Goal: Information Seeking & Learning: Check status

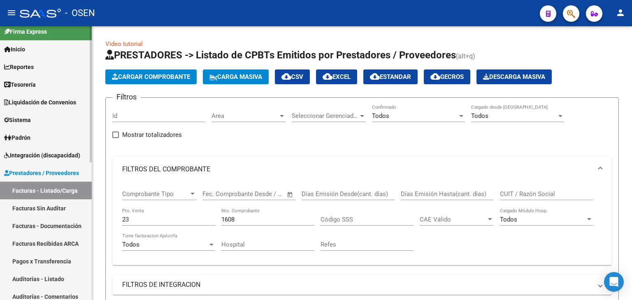
scroll to position [91, 0]
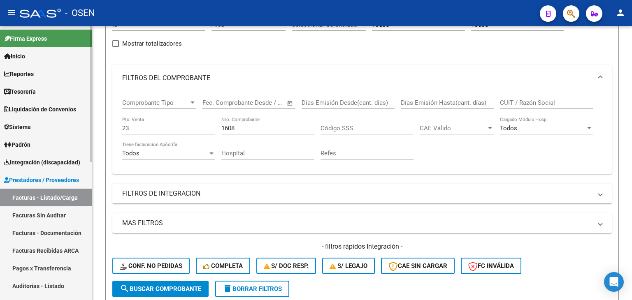
click at [50, 96] on link "Tesorería" at bounding box center [46, 92] width 92 height 18
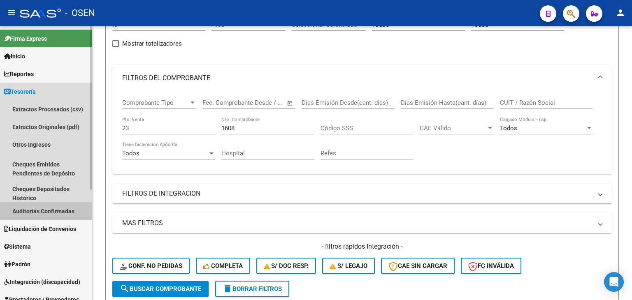
click at [49, 208] on link "Auditorías Confirmadas" at bounding box center [46, 211] width 92 height 18
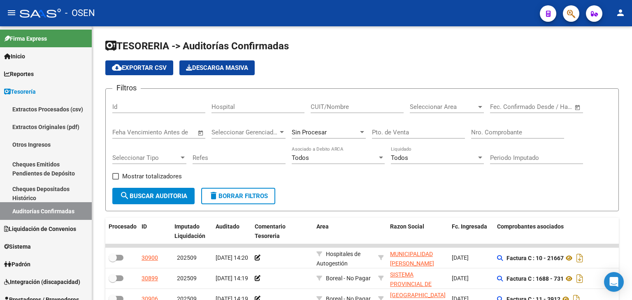
drag, startPoint x: 475, startPoint y: 125, endPoint x: 475, endPoint y: 134, distance: 9.1
click at [475, 127] on div "Nro. Comprobante" at bounding box center [517, 130] width 93 height 18
click at [475, 136] on div "Nro. Comprobante" at bounding box center [517, 130] width 93 height 18
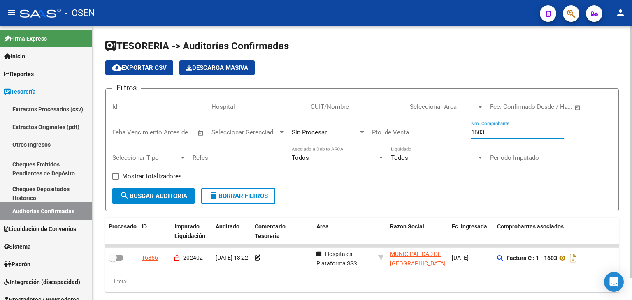
type input "1603"
click at [521, 67] on div "cloud_download Exportar CSV Descarga Masiva" at bounding box center [361, 67] width 513 height 15
click at [402, 135] on div "Pto. de Venta" at bounding box center [418, 130] width 93 height 18
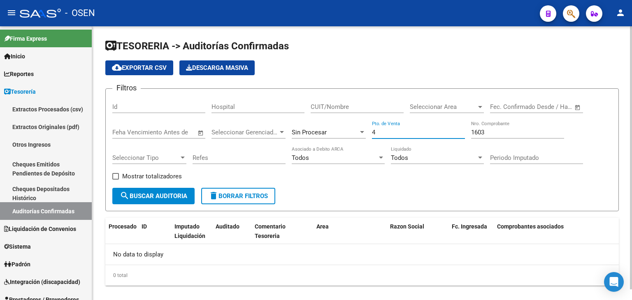
type input "4"
click at [342, 136] on div "Sin Procesar" at bounding box center [329, 130] width 74 height 18
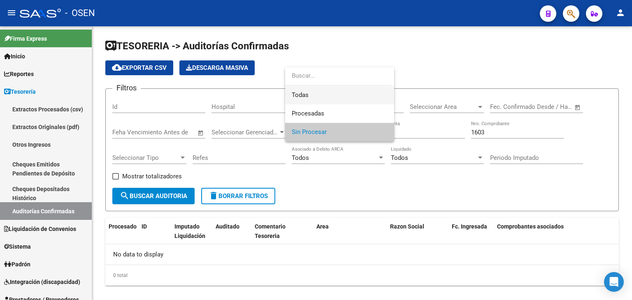
click at [345, 100] on span "Todas" at bounding box center [340, 95] width 96 height 19
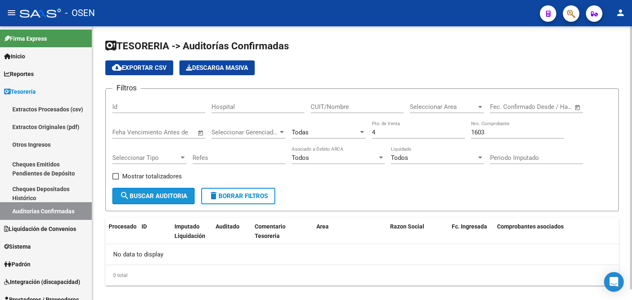
click at [162, 200] on button "search Buscar Auditoria" at bounding box center [153, 196] width 82 height 16
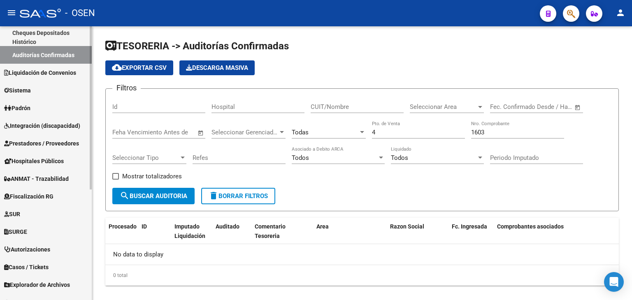
scroll to position [185, 0]
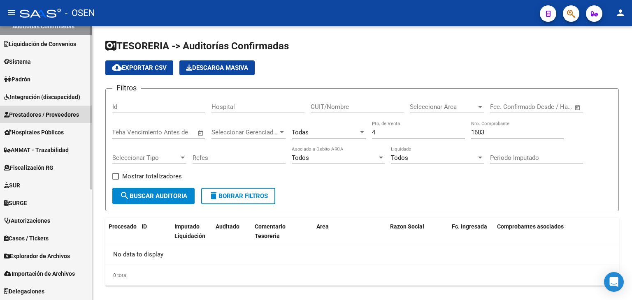
click at [43, 121] on link "Prestadores / Proveedores" at bounding box center [46, 115] width 92 height 18
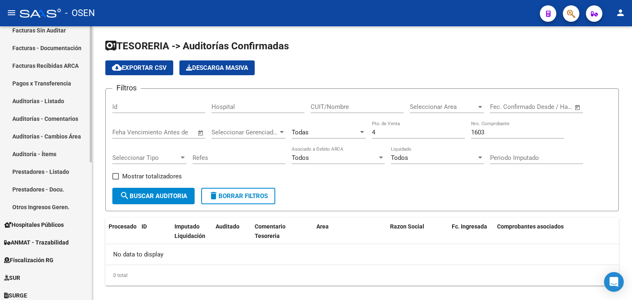
scroll to position [48, 0]
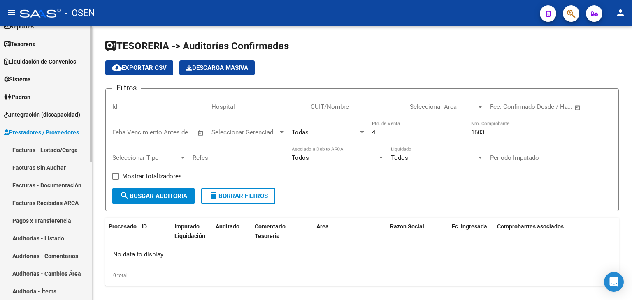
click at [42, 146] on link "Facturas - Listado/Carga" at bounding box center [46, 150] width 92 height 18
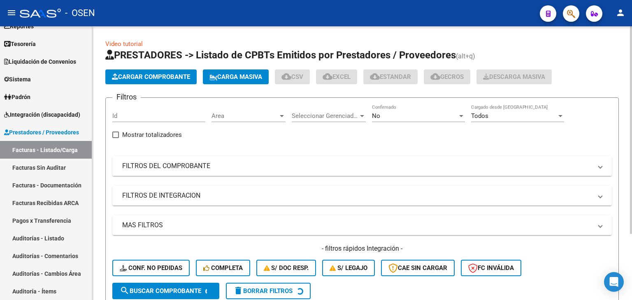
click at [229, 160] on mat-expansion-panel-header "FILTROS DEL COMPROBANTE" at bounding box center [361, 166] width 499 height 20
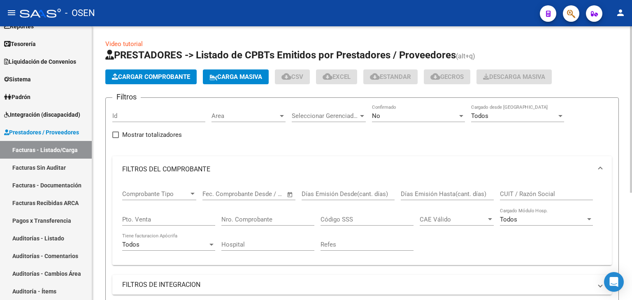
click at [194, 227] on div "Pto. Venta" at bounding box center [168, 221] width 93 height 26
click at [192, 224] on div "Pto. Venta" at bounding box center [168, 217] width 93 height 18
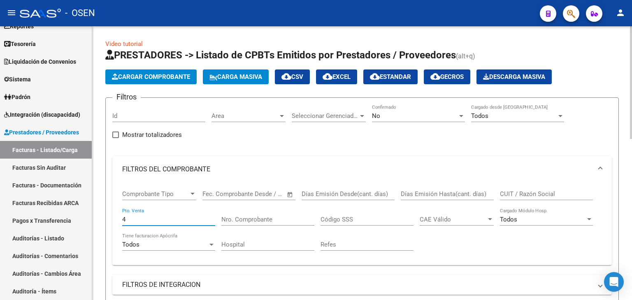
type input "4"
click at [245, 219] on input "Nro. Comprobante" at bounding box center [267, 219] width 93 height 7
type input "1603"
click at [394, 107] on div "No Confirmado" at bounding box center [418, 113] width 93 height 18
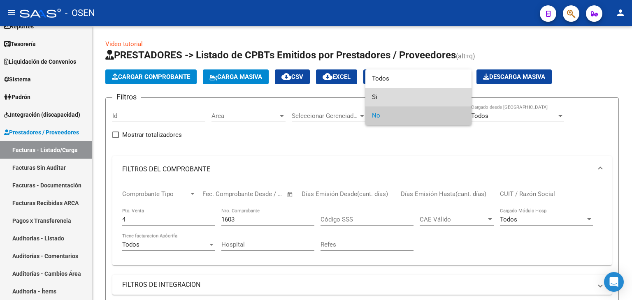
click at [399, 94] on span "Si" at bounding box center [418, 97] width 93 height 19
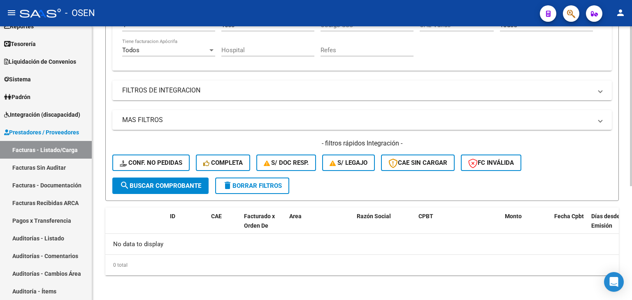
click at [178, 188] on span "search Buscar Comprobante" at bounding box center [160, 185] width 81 height 7
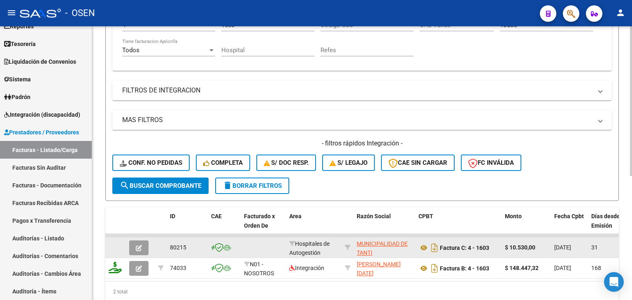
click at [142, 249] on button "button" at bounding box center [138, 248] width 19 height 15
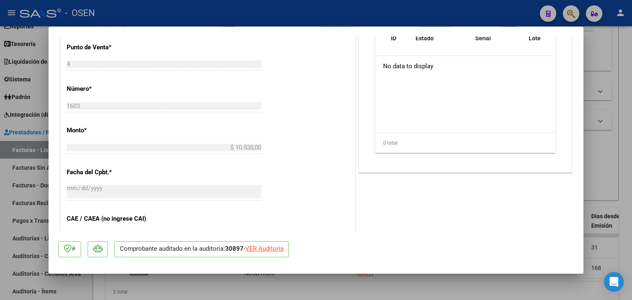
scroll to position [411, 0]
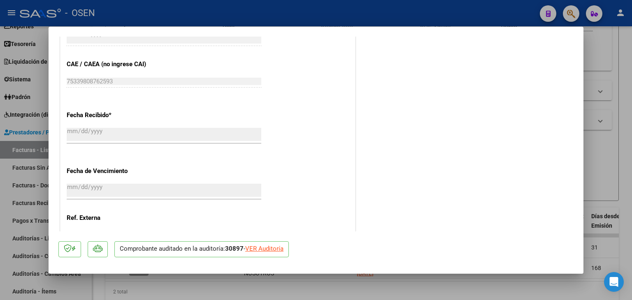
click at [271, 249] on div "VER Auditoría" at bounding box center [264, 248] width 38 height 9
type input "$ 0,00"
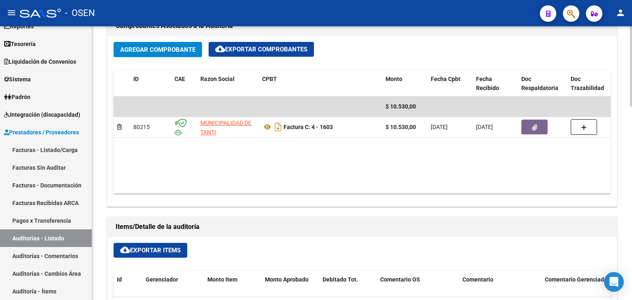
scroll to position [411, 0]
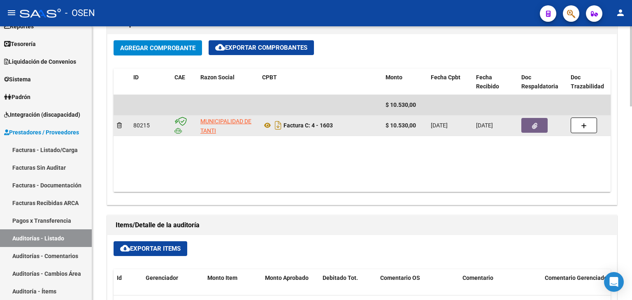
click at [526, 125] on button "button" at bounding box center [534, 125] width 26 height 15
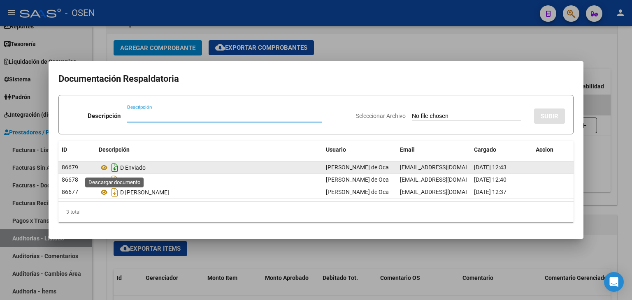
click at [113, 165] on icon "Descargar documento" at bounding box center [114, 167] width 11 height 13
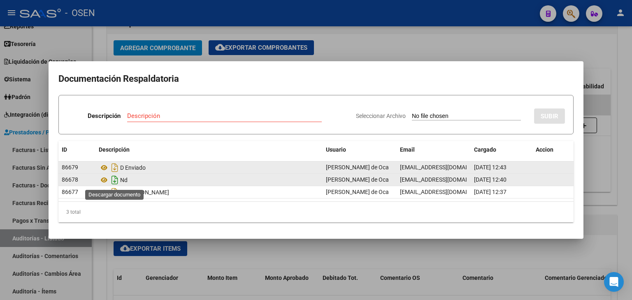
click at [116, 179] on icon "Descargar documento" at bounding box center [114, 180] width 11 height 13
drag, startPoint x: 114, startPoint y: 192, endPoint x: 107, endPoint y: 260, distance: 67.5
click at [114, 192] on icon "Descargar documento" at bounding box center [114, 192] width 11 height 13
click at [107, 260] on div at bounding box center [316, 150] width 632 height 300
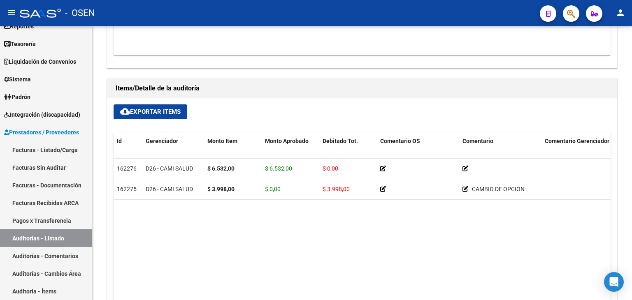
scroll to position [661, 0]
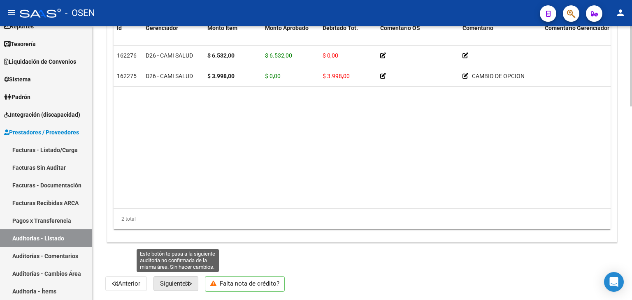
click at [164, 283] on span "Siguiente" at bounding box center [176, 283] width 32 height 7
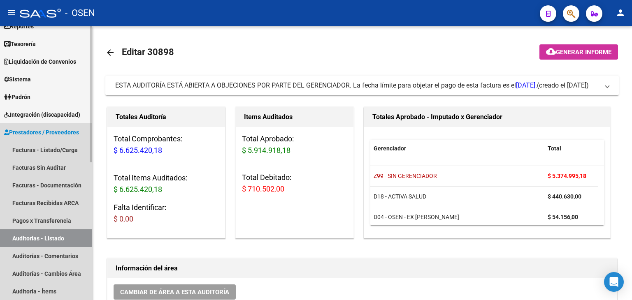
click at [36, 236] on link "Auditorías - Listado" at bounding box center [46, 239] width 92 height 18
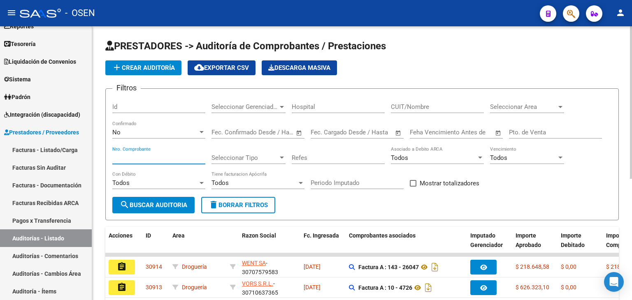
click at [166, 158] on input "Nro. Comprobante" at bounding box center [158, 157] width 93 height 7
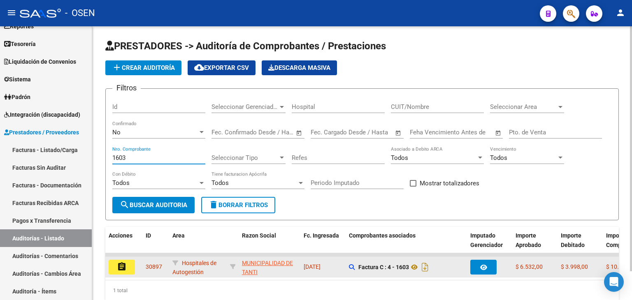
type input "1603"
click at [130, 270] on button "assignment" at bounding box center [122, 267] width 26 height 15
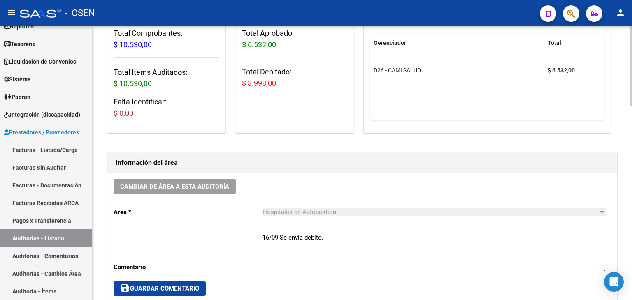
scroll to position [387, 0]
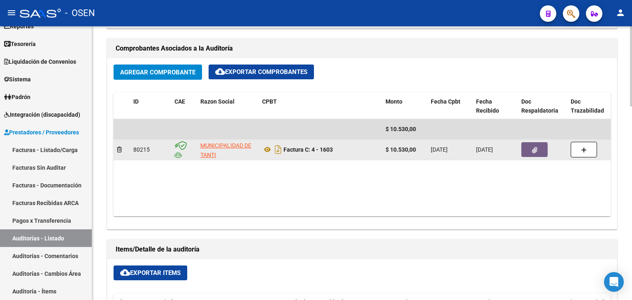
click at [529, 156] on button "button" at bounding box center [534, 149] width 26 height 15
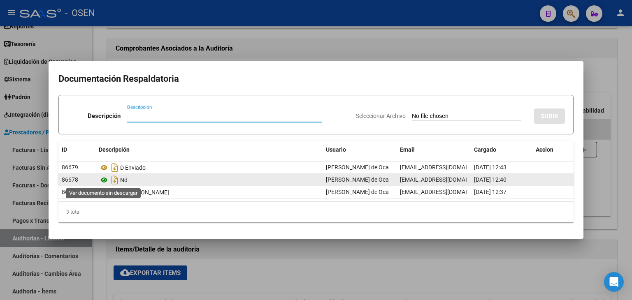
click at [105, 183] on icon at bounding box center [104, 180] width 11 height 10
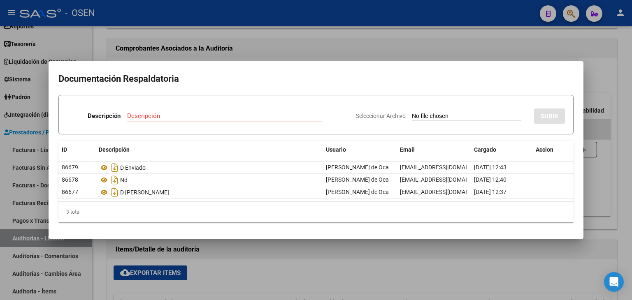
click at [238, 232] on mat-dialog-container "Documentación Respaldatoria Descripción Descripción Seleccionar Archivo SUBIR I…" at bounding box center [316, 149] width 535 height 177
click at [238, 274] on div at bounding box center [316, 150] width 632 height 300
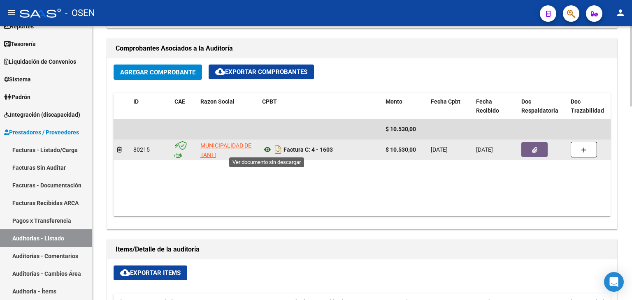
click at [269, 148] on icon at bounding box center [267, 150] width 11 height 10
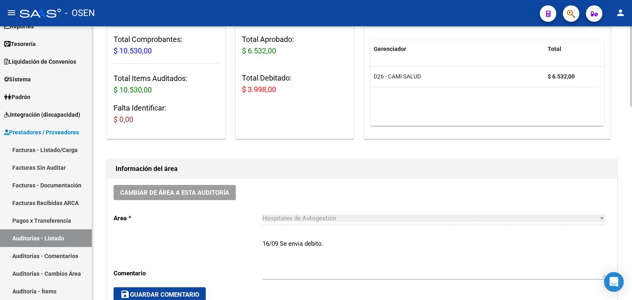
scroll to position [0, 0]
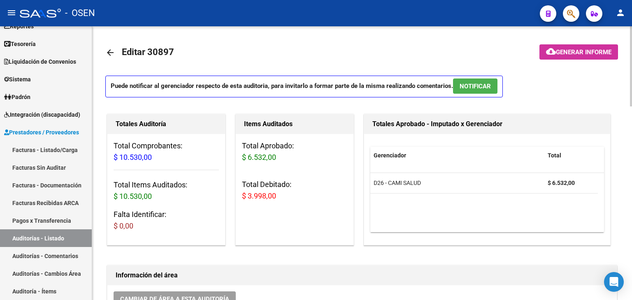
click at [107, 53] on mat-icon "arrow_back" at bounding box center [110, 53] width 10 height 10
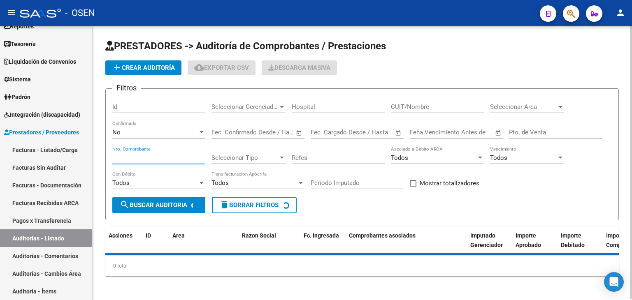
click at [183, 157] on input "Nro. Comprobante" at bounding box center [158, 157] width 93 height 7
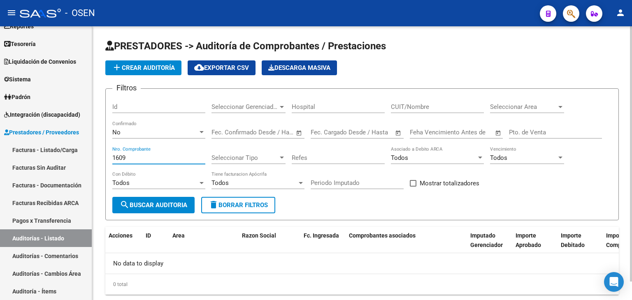
type input "1609"
click at [162, 131] on div "No" at bounding box center [155, 132] width 86 height 7
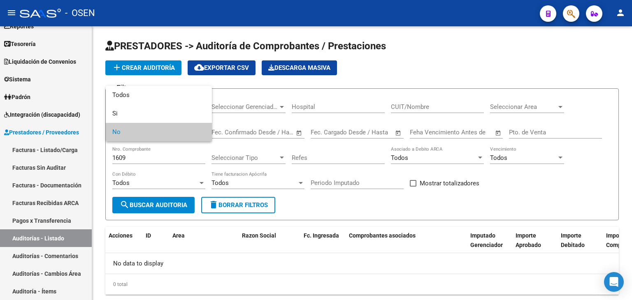
click at [46, 143] on div at bounding box center [316, 150] width 632 height 300
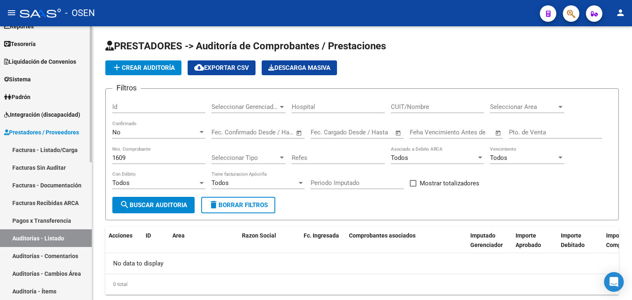
click at [49, 147] on link "Facturas - Listado/Carga" at bounding box center [46, 150] width 92 height 18
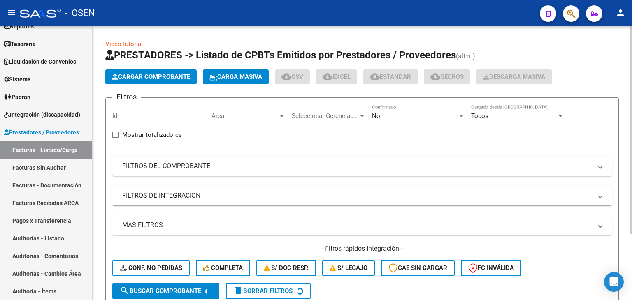
click at [209, 174] on mat-expansion-panel-header "FILTROS DEL COMPROBANTE" at bounding box center [361, 166] width 499 height 20
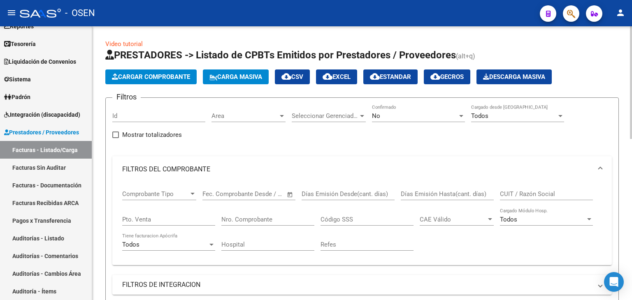
click at [240, 218] on input "Nro. Comprobante" at bounding box center [267, 219] width 93 height 7
paste input "1"
drag, startPoint x: 247, startPoint y: 221, endPoint x: 181, endPoint y: 215, distance: 66.1
click at [181, 215] on div "Comprobante Tipo Comprobante Tipo Fecha inicio – Fecha fin Fec. Comprobante Des…" at bounding box center [362, 221] width 480 height 76
type input "10917"
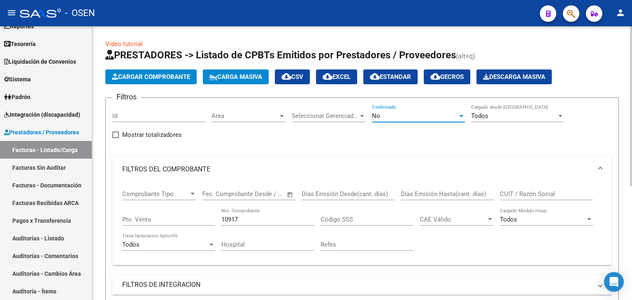
click at [377, 118] on span "No" at bounding box center [376, 115] width 8 height 7
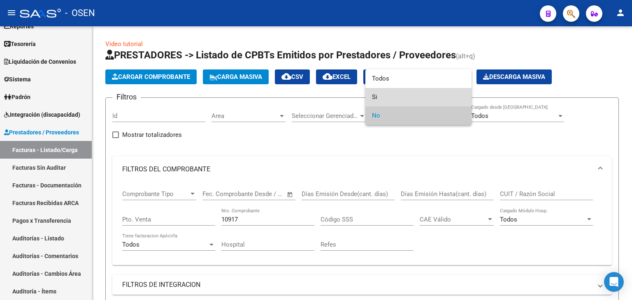
click at [389, 93] on span "Si" at bounding box center [418, 97] width 93 height 19
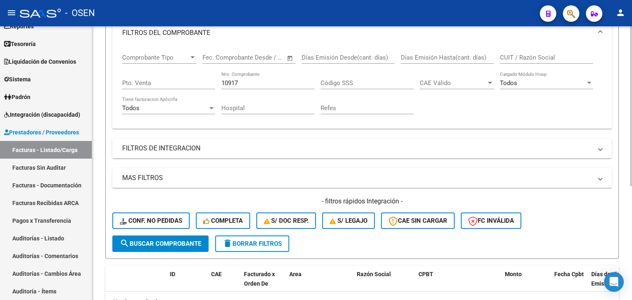
scroll to position [137, 0]
click at [184, 247] on button "search Buscar Comprobante" at bounding box center [160, 243] width 96 height 16
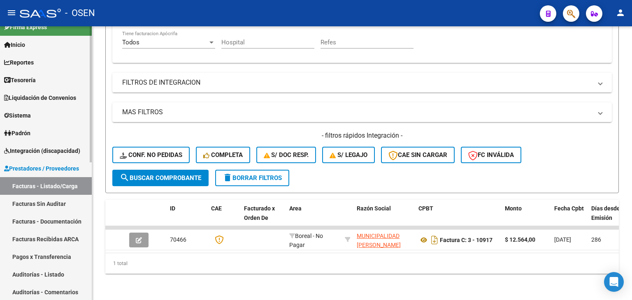
scroll to position [0, 0]
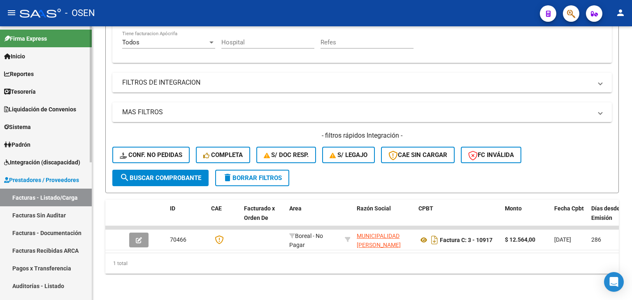
click at [55, 77] on link "Reportes" at bounding box center [46, 74] width 92 height 18
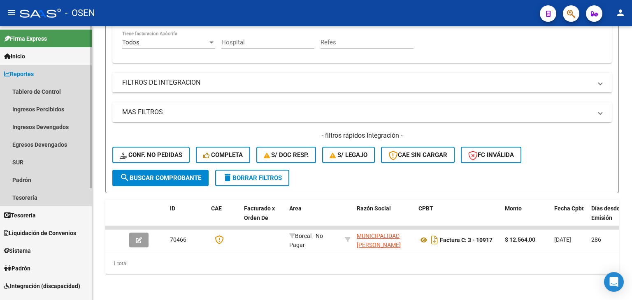
click at [54, 70] on link "Reportes" at bounding box center [46, 74] width 92 height 18
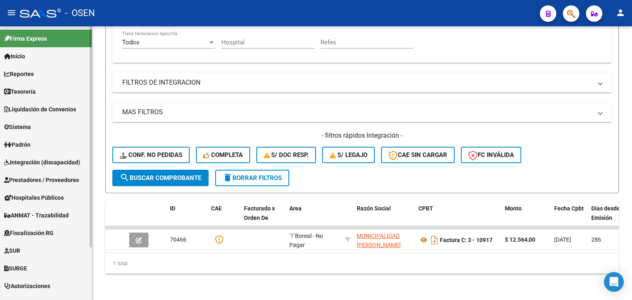
click at [50, 84] on link "Tesorería" at bounding box center [46, 92] width 92 height 18
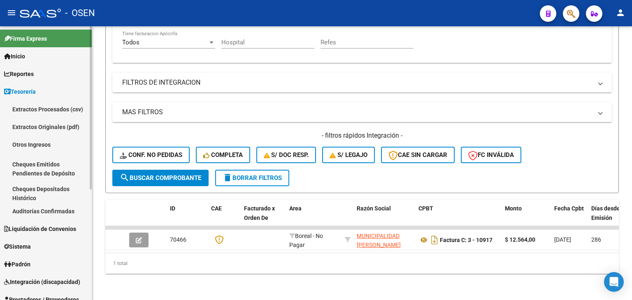
click at [59, 203] on link "Auditorías Confirmadas" at bounding box center [46, 211] width 92 height 18
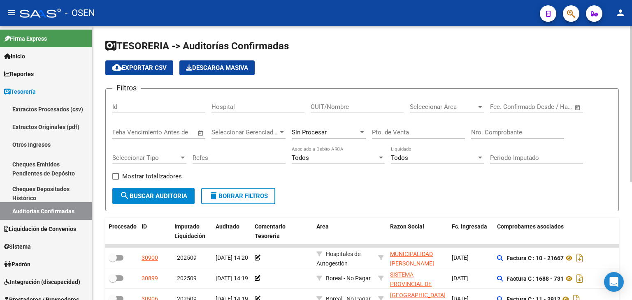
click at [533, 127] on div "Nro. Comprobante" at bounding box center [517, 130] width 93 height 18
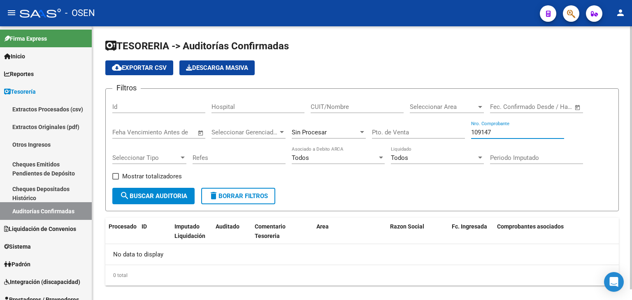
drag, startPoint x: 515, startPoint y: 134, endPoint x: 396, endPoint y: 148, distance: 120.1
click at [396, 148] on div "Filtros Id Hospital CUIT/Nombre Seleccionar Area Seleccionar Area Fecha inicio …" at bounding box center [361, 141] width 499 height 93
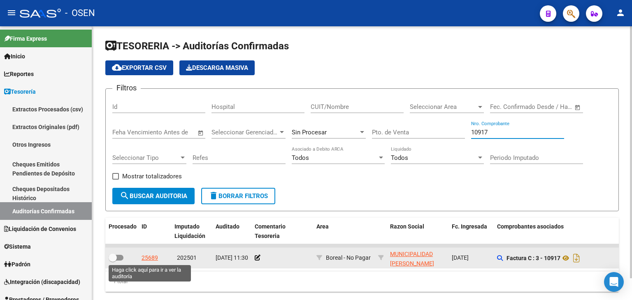
type input "10917"
click at [155, 257] on div "25689" at bounding box center [149, 257] width 16 height 9
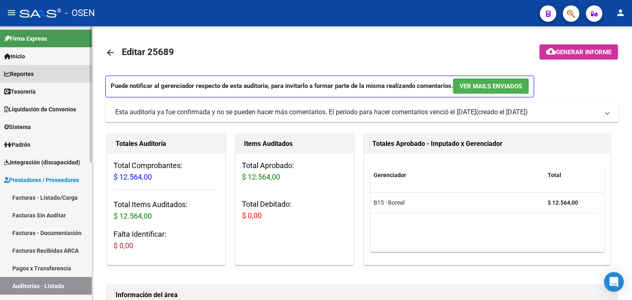
click at [28, 74] on span "Reportes" at bounding box center [19, 74] width 30 height 9
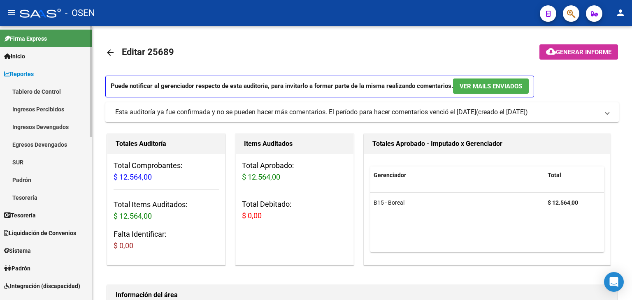
click at [34, 73] on span "Reportes" at bounding box center [19, 74] width 30 height 9
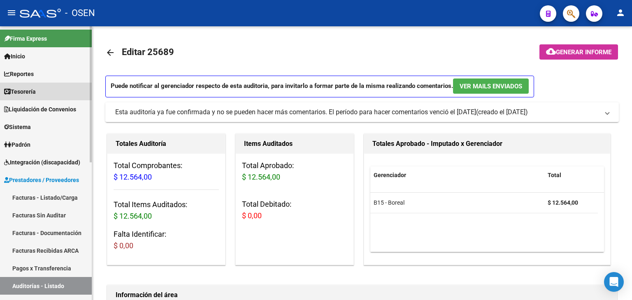
click at [46, 88] on link "Tesorería" at bounding box center [46, 92] width 92 height 18
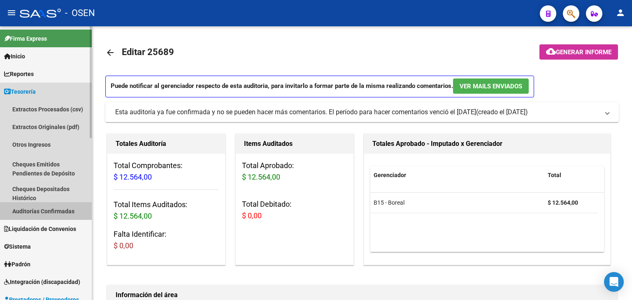
click at [57, 213] on link "Auditorías Confirmadas" at bounding box center [46, 211] width 92 height 18
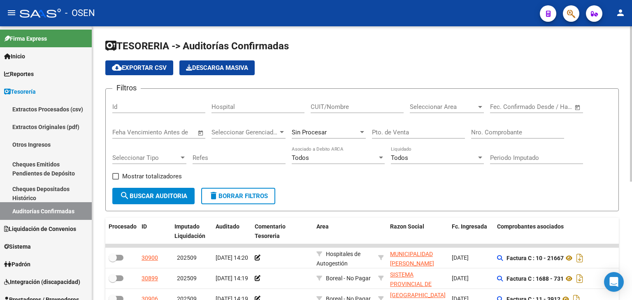
click at [506, 139] on div "Nro. Comprobante" at bounding box center [517, 134] width 93 height 26
click at [509, 135] on input "Nro. Comprobante" at bounding box center [517, 132] width 93 height 7
paste input "100"
type input "100"
click at [172, 193] on span "search Buscar Auditoria" at bounding box center [153, 195] width 67 height 7
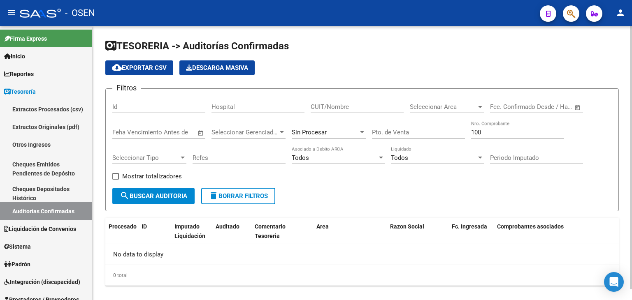
click at [323, 132] on span "Sin Procesar" at bounding box center [309, 132] width 35 height 7
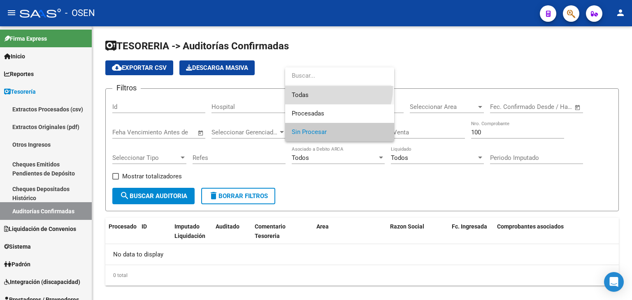
click at [332, 89] on span "Todas" at bounding box center [340, 95] width 96 height 19
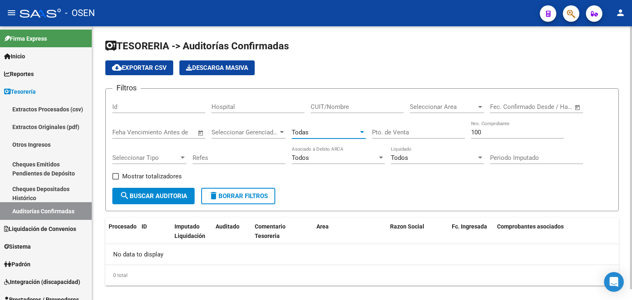
click at [181, 195] on span "search Buscar Auditoria" at bounding box center [153, 195] width 67 height 7
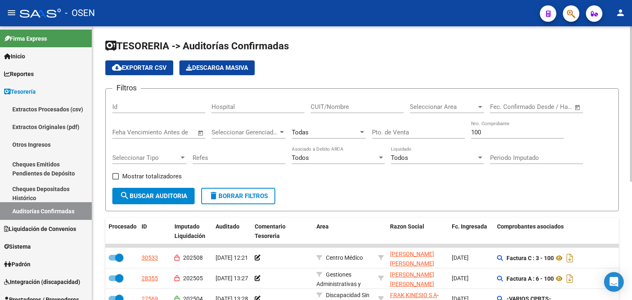
click at [329, 100] on div "CUIT/Nombre" at bounding box center [357, 104] width 93 height 18
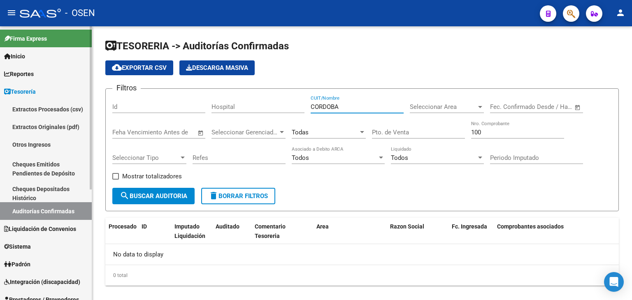
scroll to position [137, 0]
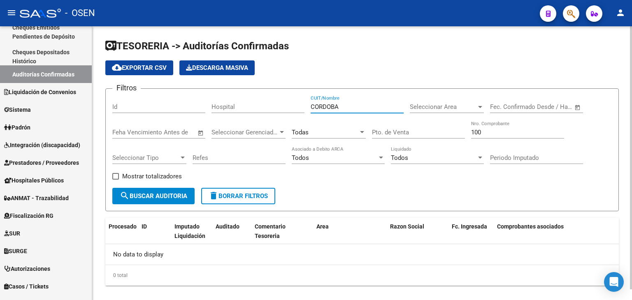
type input "CORDOBA"
drag, startPoint x: 487, startPoint y: 134, endPoint x: 315, endPoint y: 138, distance: 171.6
click at [315, 138] on div "Filtros Id Hospital CORDOBA CUIT/Nombre Seleccionar Area Seleccionar Area Fecha…" at bounding box center [361, 141] width 499 height 93
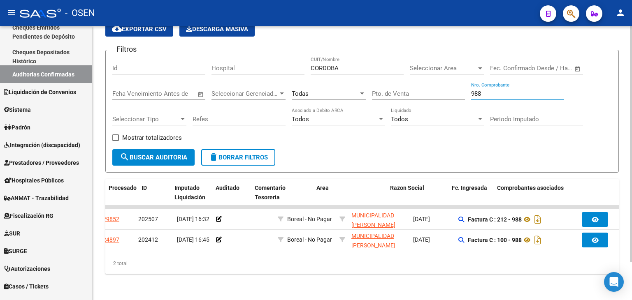
scroll to position [0, 0]
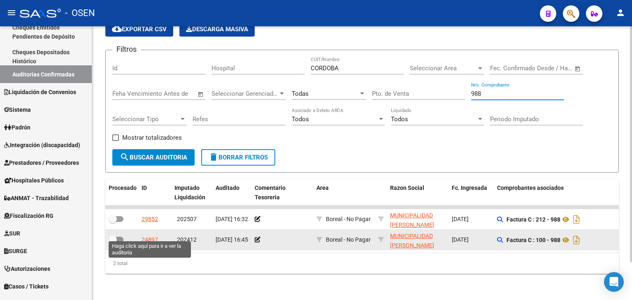
type input "988"
click at [144, 236] on div "24897" at bounding box center [149, 239] width 16 height 9
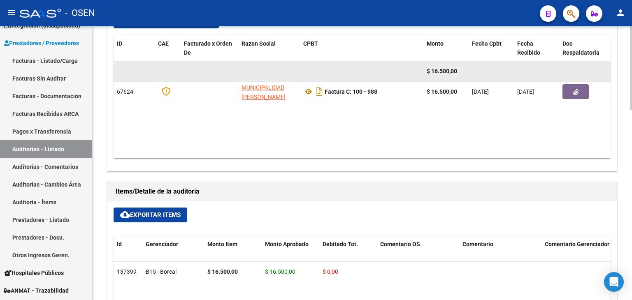
scroll to position [411, 0]
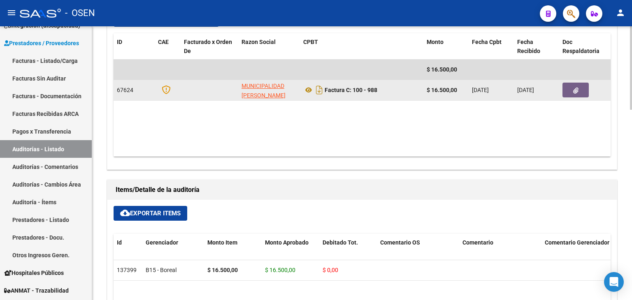
click at [571, 93] on button "button" at bounding box center [575, 90] width 26 height 15
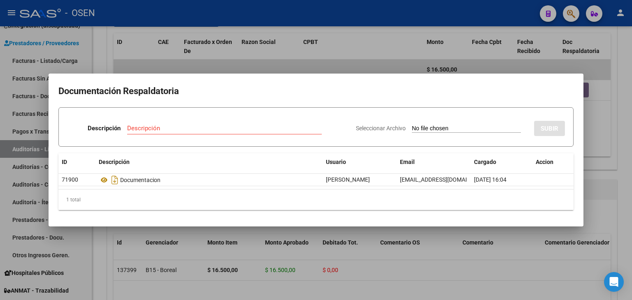
click at [378, 68] on div at bounding box center [316, 150] width 632 height 300
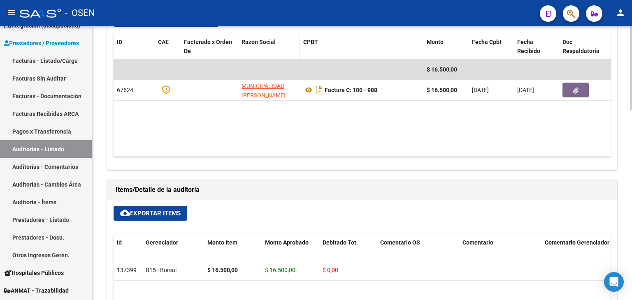
scroll to position [0, 0]
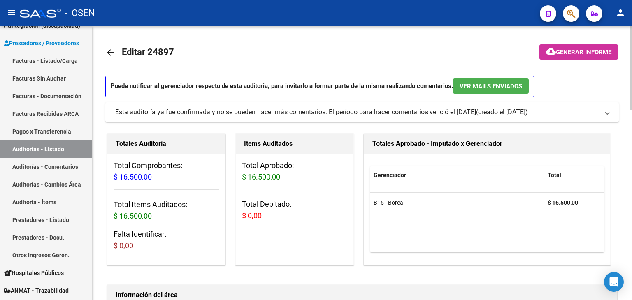
click at [110, 51] on mat-icon "arrow_back" at bounding box center [110, 53] width 10 height 10
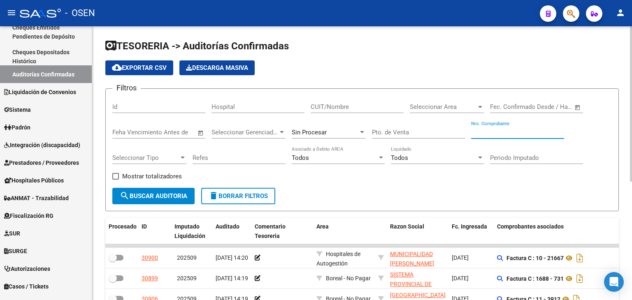
click at [496, 132] on input "Nro. Comprobante" at bounding box center [517, 132] width 93 height 7
paste input "3948"
type input "3948"
click at [162, 197] on span "search Buscar Auditoria" at bounding box center [153, 195] width 67 height 7
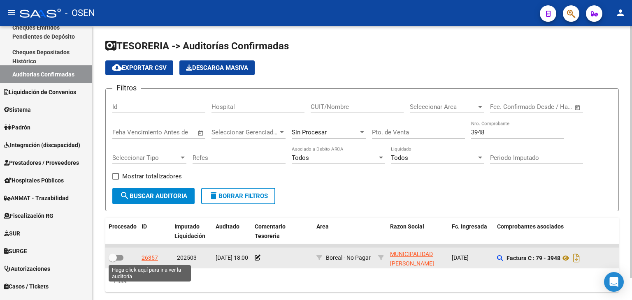
click at [153, 259] on div "26357" at bounding box center [149, 257] width 16 height 9
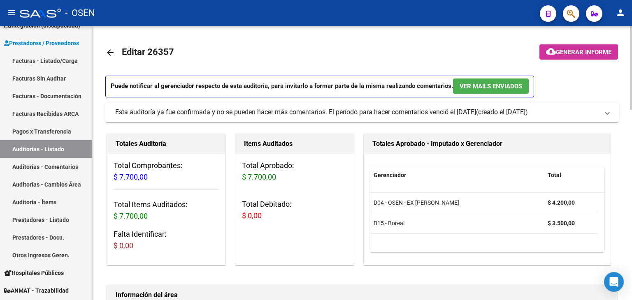
click at [120, 51] on link "arrow_back" at bounding box center [113, 52] width 16 height 19
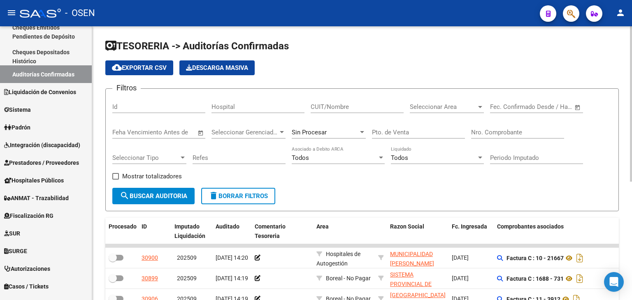
click at [519, 135] on input "Nro. Comprobante" at bounding box center [517, 132] width 93 height 7
paste input "988"
type input "988"
click at [177, 184] on div "Mostrar totalizadores" at bounding box center [150, 180] width 76 height 16
click at [175, 191] on button "search Buscar Auditoria" at bounding box center [153, 196] width 82 height 16
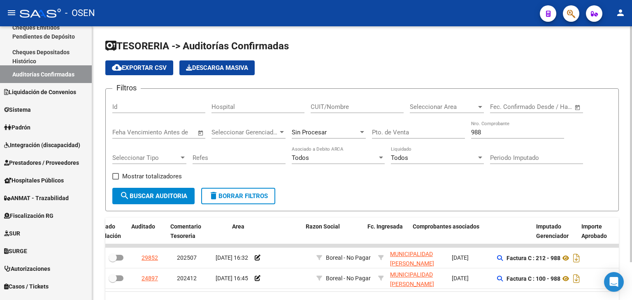
scroll to position [0, 84]
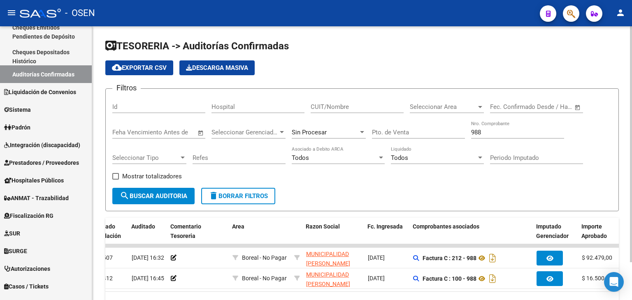
click at [404, 125] on div "Pto. de Venta" at bounding box center [418, 130] width 93 height 18
click at [405, 132] on input "Pto. de Venta" at bounding box center [418, 132] width 93 height 7
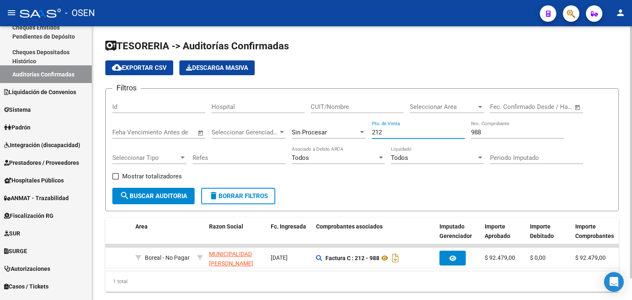
scroll to position [0, 0]
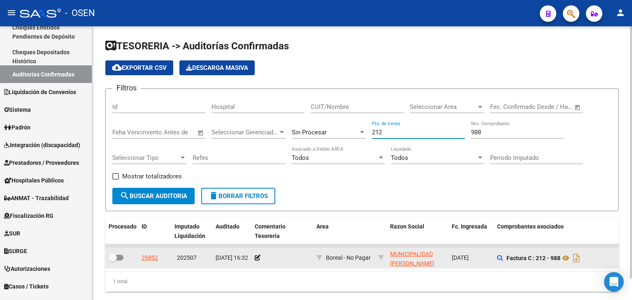
type input "212"
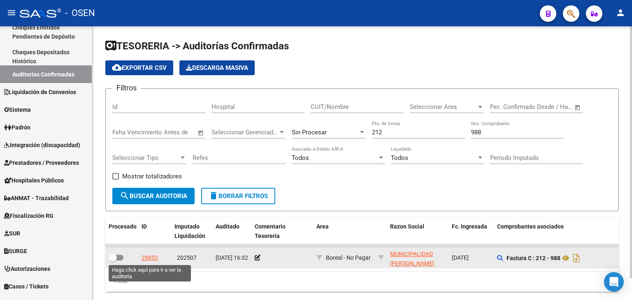
click at [155, 257] on div "29852" at bounding box center [149, 257] width 16 height 9
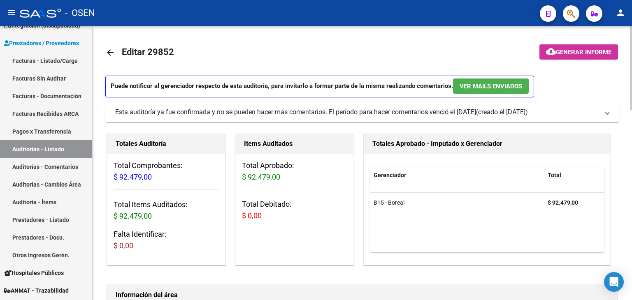
click at [112, 53] on mat-icon "arrow_back" at bounding box center [110, 53] width 10 height 10
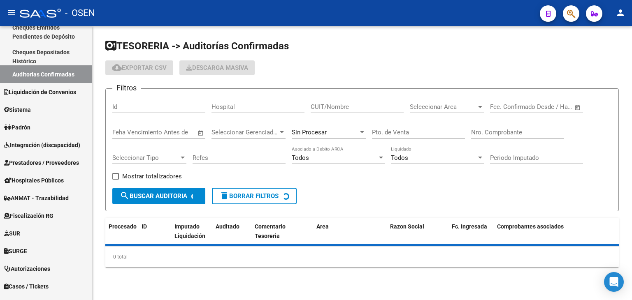
click at [508, 128] on div "Nro. Comprobante" at bounding box center [517, 130] width 93 height 18
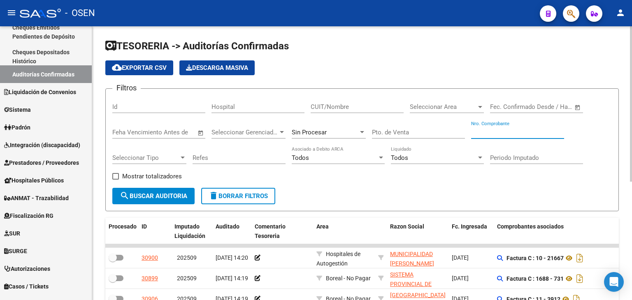
paste input "878"
type input "878"
drag, startPoint x: 157, startPoint y: 185, endPoint x: 159, endPoint y: 190, distance: 5.0
click at [159, 189] on form "Filtros Id Hospital CUIT/Nombre Seleccionar Area Seleccionar Area Fecha inicio …" at bounding box center [361, 149] width 513 height 123
click at [161, 192] on span "search Buscar Auditoria" at bounding box center [153, 195] width 67 height 7
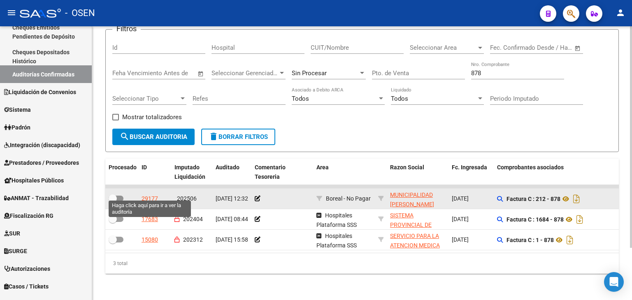
click at [157, 194] on div "29177" at bounding box center [149, 198] width 16 height 9
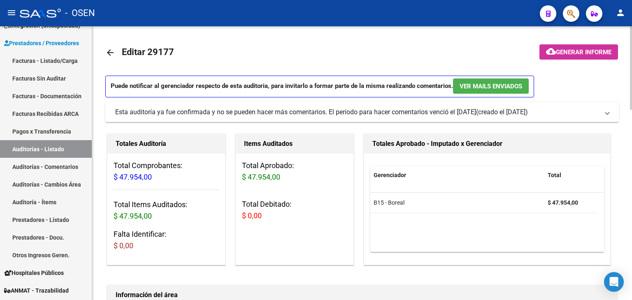
click at [118, 56] on link "arrow_back" at bounding box center [113, 52] width 16 height 19
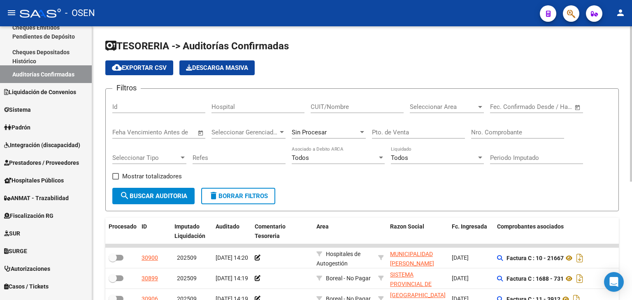
click at [495, 125] on div "Nro. Comprobante" at bounding box center [517, 130] width 93 height 18
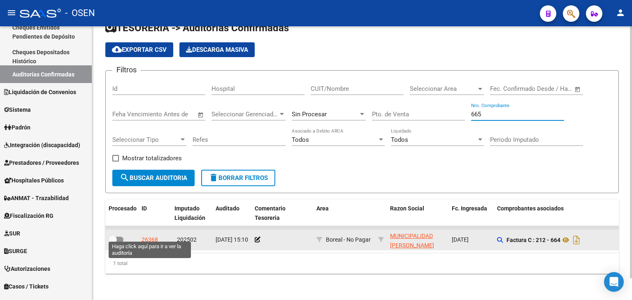
type input "665"
click at [155, 235] on div "26368" at bounding box center [149, 239] width 16 height 9
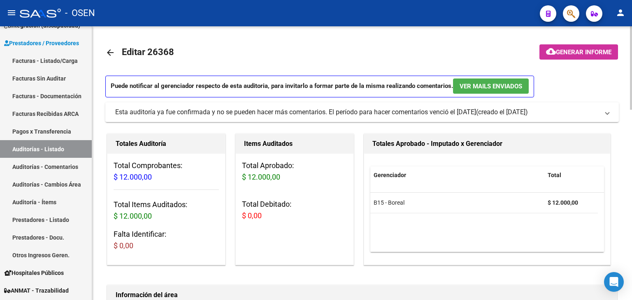
click at [111, 53] on mat-icon "arrow_back" at bounding box center [110, 53] width 10 height 10
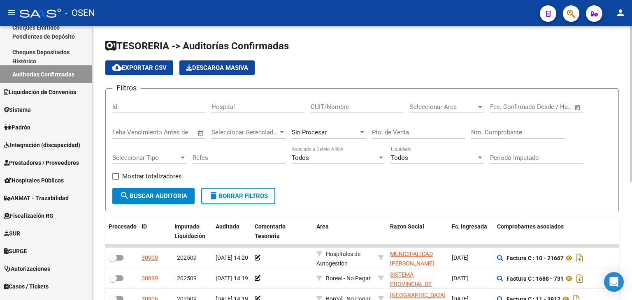
click at [503, 133] on input "Nro. Comprobante" at bounding box center [517, 132] width 93 height 7
paste input "1349"
type input "1349"
click at [174, 200] on button "search Buscar Auditoria" at bounding box center [153, 196] width 82 height 16
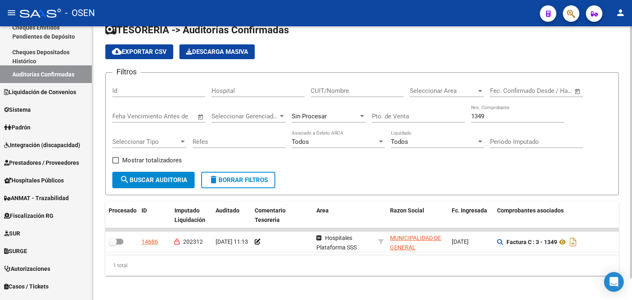
scroll to position [23, 0]
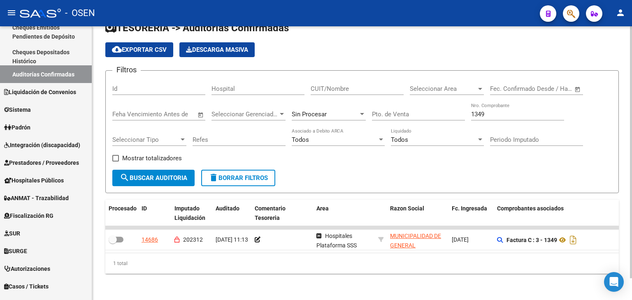
click at [327, 111] on div "Sin Procesar" at bounding box center [325, 114] width 67 height 7
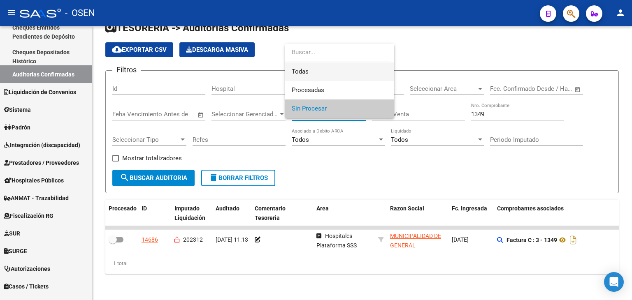
click at [338, 80] on span "Todas" at bounding box center [340, 72] width 96 height 19
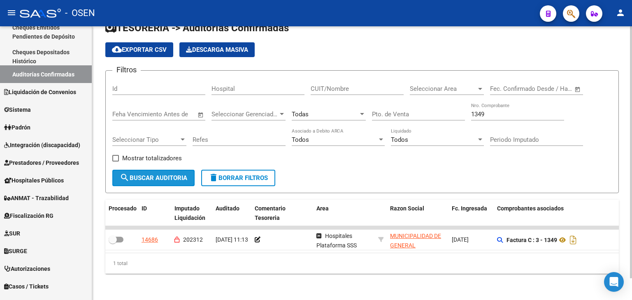
click at [176, 174] on span "search Buscar Auditoria" at bounding box center [153, 177] width 67 height 7
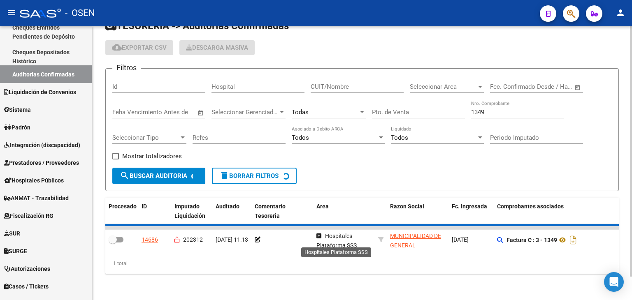
checkbox input "true"
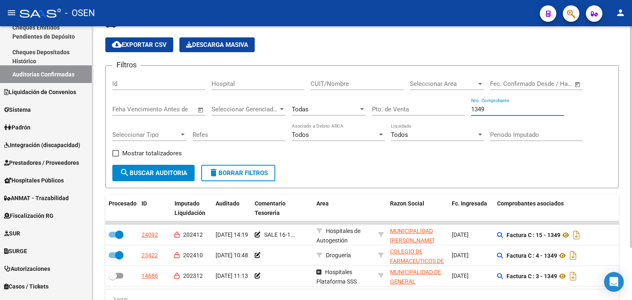
drag, startPoint x: 501, startPoint y: 109, endPoint x: 413, endPoint y: 110, distance: 88.0
click at [414, 110] on div "Filtros Id Hospital CUIT/Nombre Seleccionar Area Seleccionar Area Fecha inicio …" at bounding box center [361, 118] width 499 height 93
paste input "3626"
type input "3626"
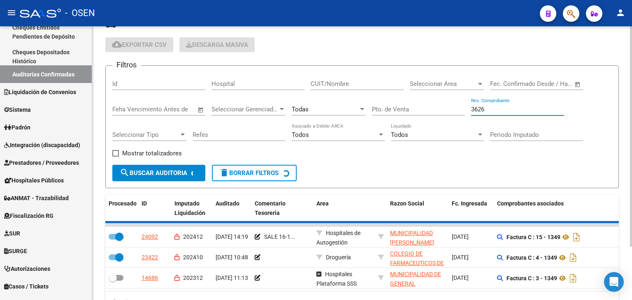
checkbox input "false"
checkbox input "true"
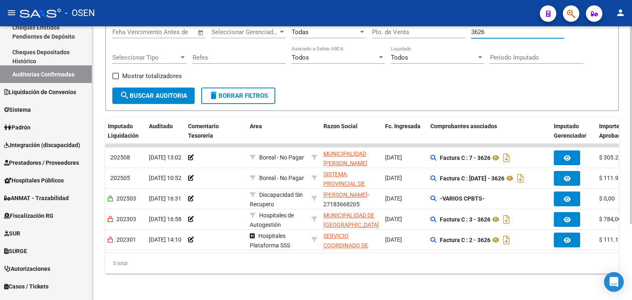
scroll to position [0, 124]
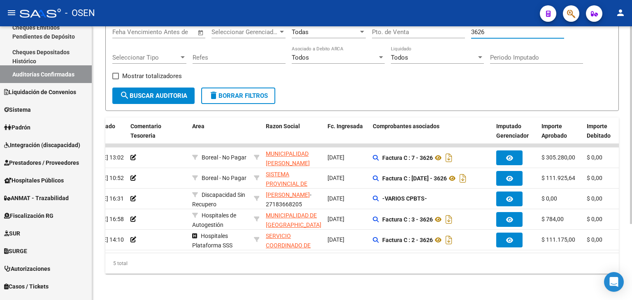
type input "3626"
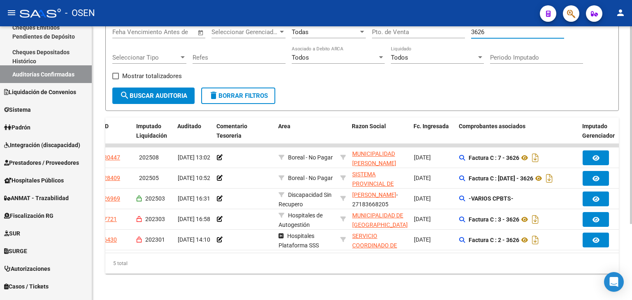
scroll to position [0, 0]
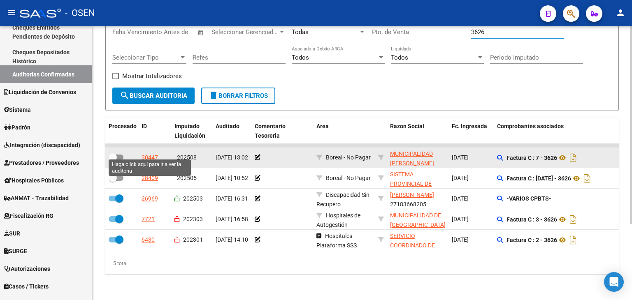
click at [151, 153] on div "30447" at bounding box center [149, 157] width 16 height 9
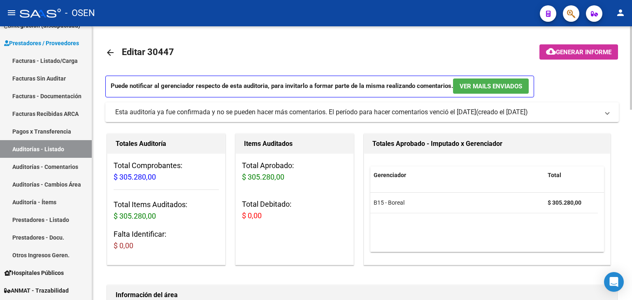
click at [116, 46] on link "arrow_back" at bounding box center [113, 52] width 16 height 19
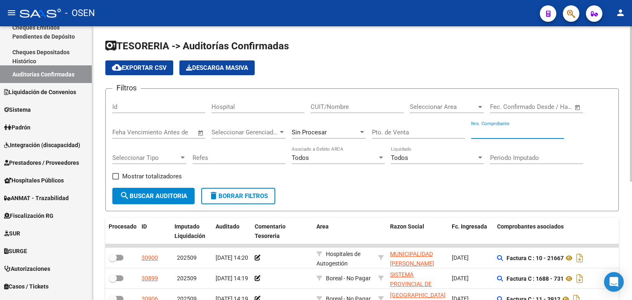
click at [542, 132] on input "Nro. Comprobante" at bounding box center [517, 132] width 93 height 7
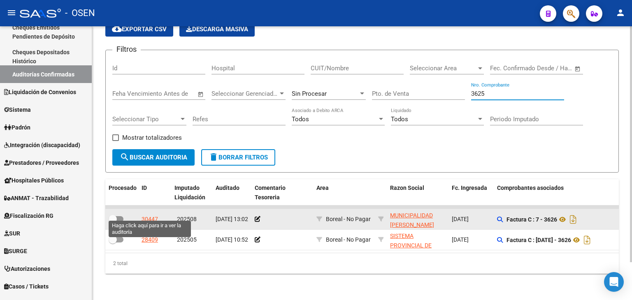
type input "3625"
click at [149, 216] on div "30447" at bounding box center [149, 219] width 16 height 9
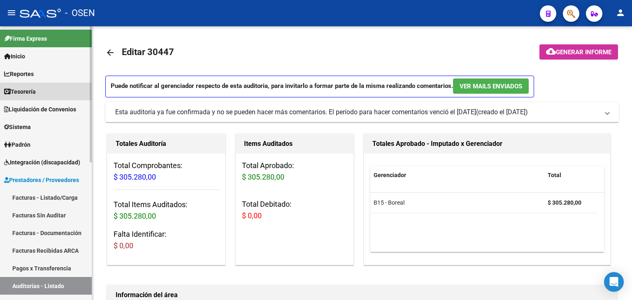
click at [61, 96] on link "Tesorería" at bounding box center [46, 92] width 92 height 18
click at [77, 93] on link "Tesorería" at bounding box center [46, 92] width 92 height 18
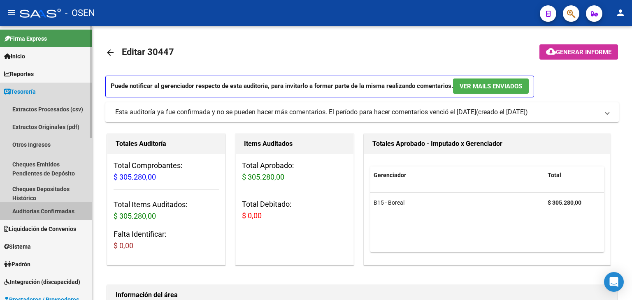
click at [55, 211] on link "Auditorías Confirmadas" at bounding box center [46, 211] width 92 height 18
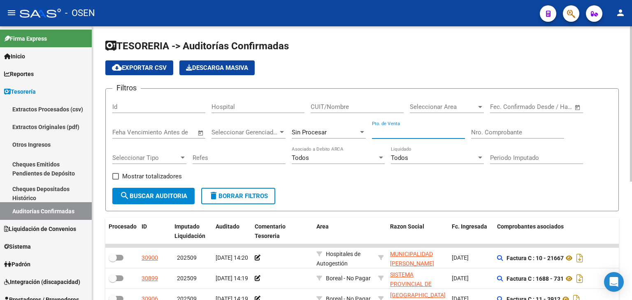
click at [430, 132] on input "Pto. de Venta" at bounding box center [418, 132] width 93 height 7
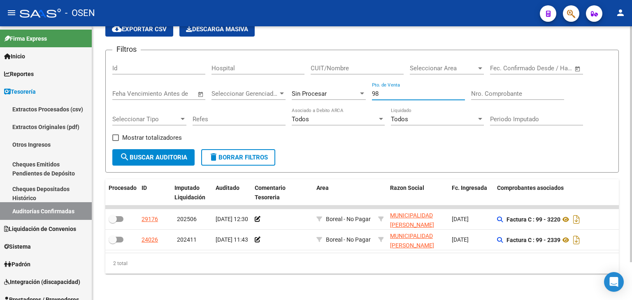
type input "98"
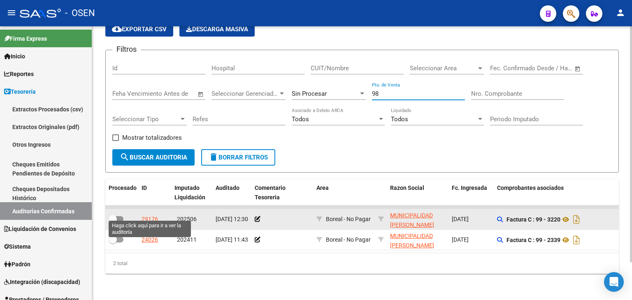
click at [153, 216] on div "29176" at bounding box center [149, 219] width 16 height 9
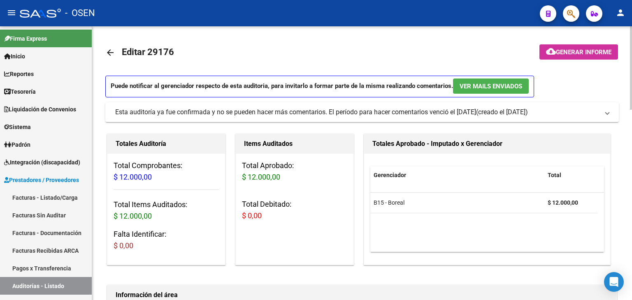
click at [112, 57] on mat-icon "arrow_back" at bounding box center [110, 53] width 10 height 10
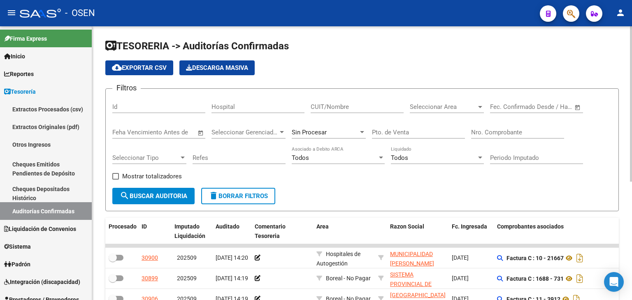
click at [410, 132] on input "Pto. de Venta" at bounding box center [418, 132] width 93 height 7
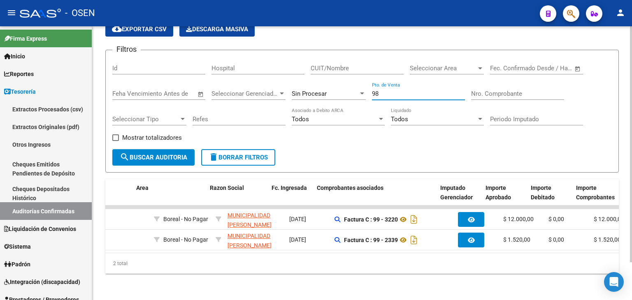
scroll to position [0, 183]
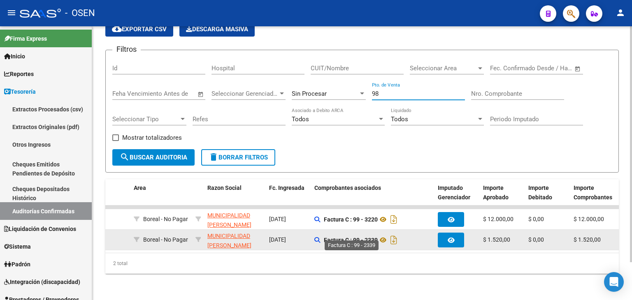
type input "98"
drag, startPoint x: 357, startPoint y: 233, endPoint x: 380, endPoint y: 232, distance: 23.5
click at [380, 237] on span "Factura C : 99 - 2339" at bounding box center [361, 240] width 75 height 7
click at [372, 237] on strong "Factura C : 99 - 2339" at bounding box center [351, 240] width 54 height 7
drag, startPoint x: 365, startPoint y: 234, endPoint x: 378, endPoint y: 234, distance: 13.2
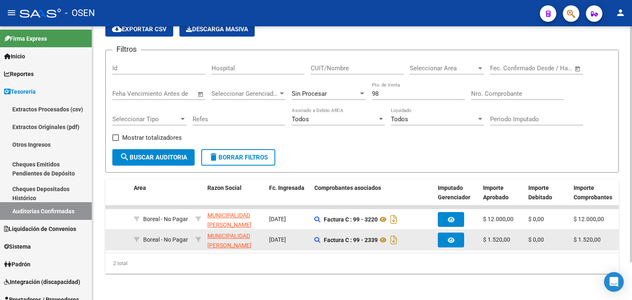
click at [378, 237] on strong "Factura C : 99 - 2339" at bounding box center [351, 240] width 54 height 7
copy strong "2339"
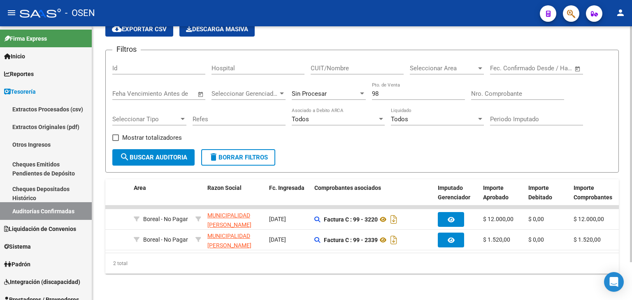
scroll to position [0, 0]
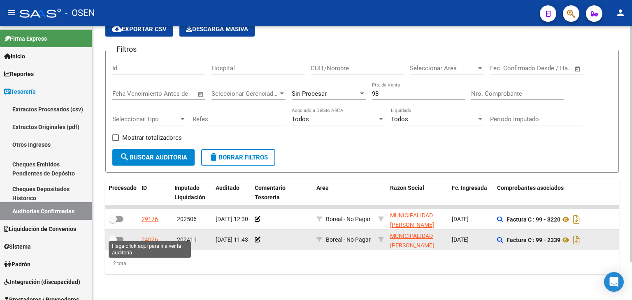
click at [149, 237] on div "24026" at bounding box center [149, 239] width 16 height 9
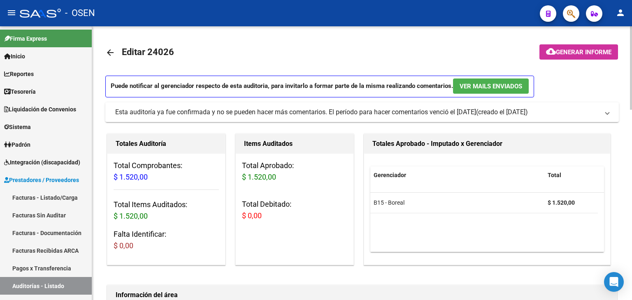
click at [111, 50] on mat-icon "arrow_back" at bounding box center [110, 53] width 10 height 10
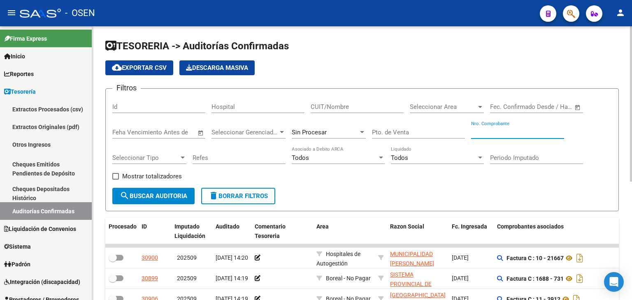
click at [517, 132] on input "Nro. Comprobante" at bounding box center [517, 132] width 93 height 7
paste input "2233"
type input "2233"
click at [172, 194] on span "search Buscar Auditoria" at bounding box center [153, 195] width 67 height 7
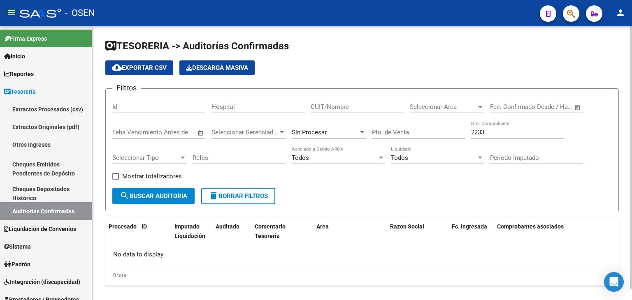
scroll to position [11, 0]
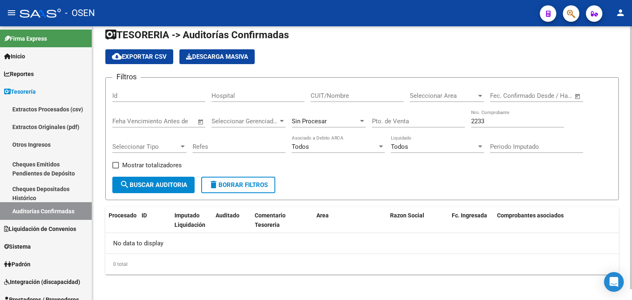
click at [329, 123] on div "Sin Procesar" at bounding box center [325, 121] width 67 height 7
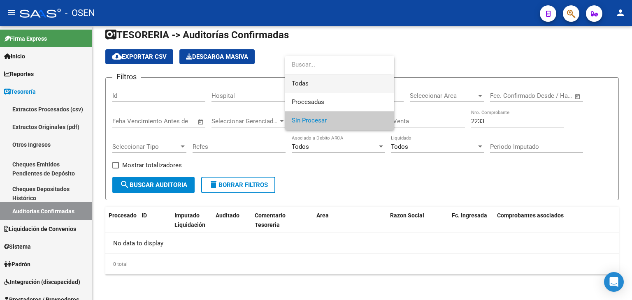
click at [336, 86] on span "Todas" at bounding box center [340, 83] width 96 height 19
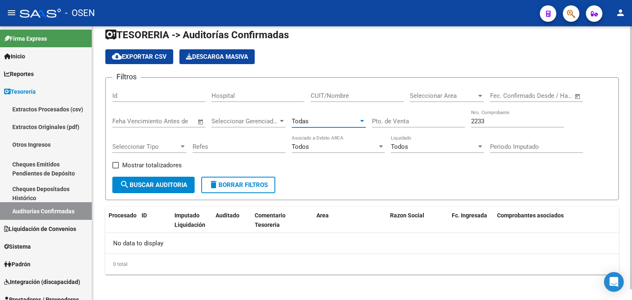
click at [181, 181] on span "search Buscar Auditoria" at bounding box center [153, 184] width 67 height 7
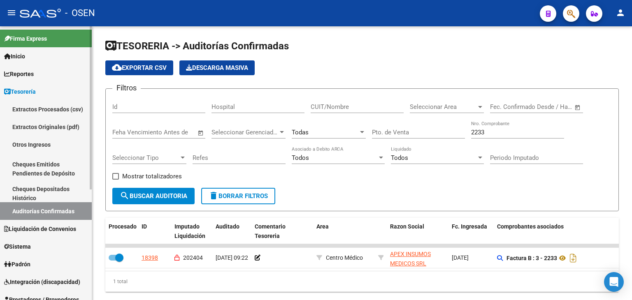
scroll to position [185, 0]
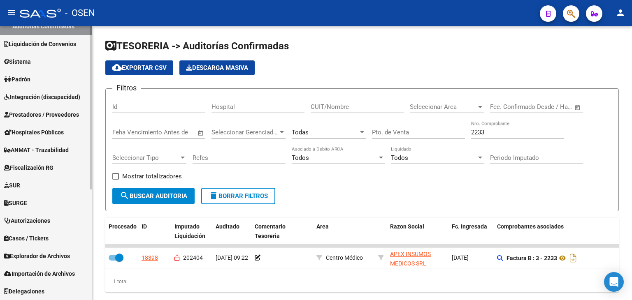
click at [54, 114] on span "Prestadores / Proveedores" at bounding box center [41, 114] width 75 height 9
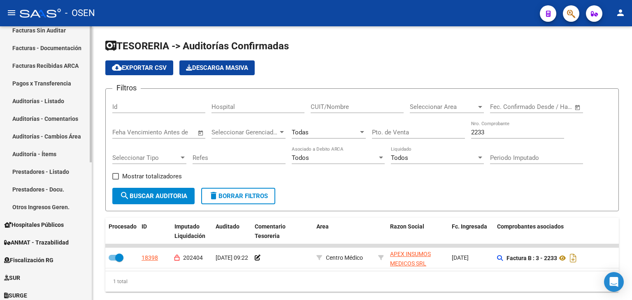
scroll to position [48, 0]
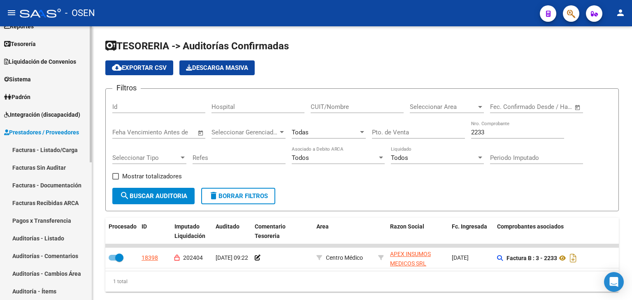
click at [52, 146] on link "Facturas - Listado/Carga" at bounding box center [46, 150] width 92 height 18
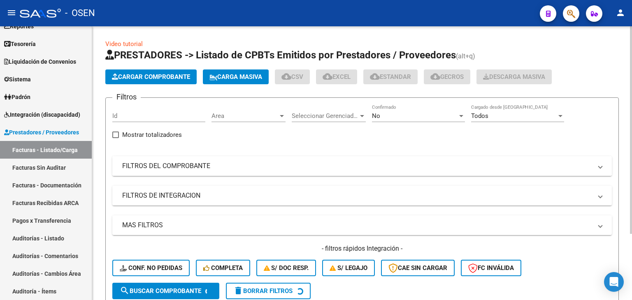
click at [288, 169] on mat-panel-title "FILTROS DEL COMPROBANTE" at bounding box center [357, 166] width 470 height 9
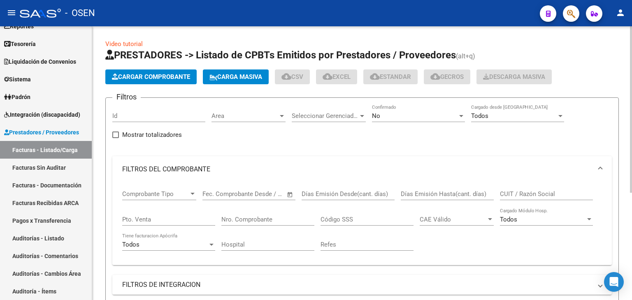
click at [285, 216] on input "Nro. Comprobante" at bounding box center [267, 219] width 93 height 7
paste input "2233"
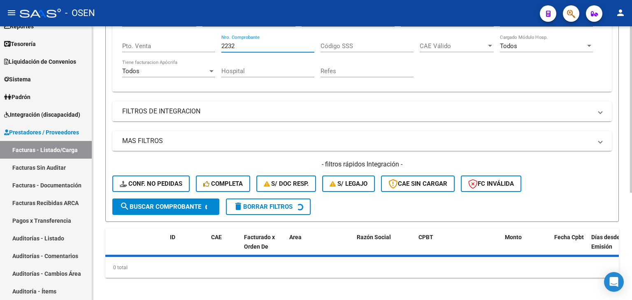
scroll to position [176, 0]
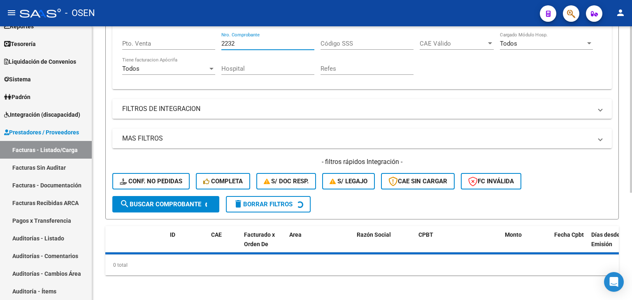
type input "2232"
click at [204, 196] on button "search Buscar Comprobante" at bounding box center [165, 204] width 107 height 16
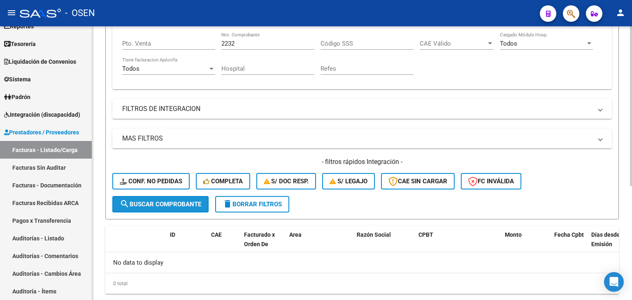
click at [196, 201] on span "search Buscar Comprobante" at bounding box center [160, 204] width 81 height 7
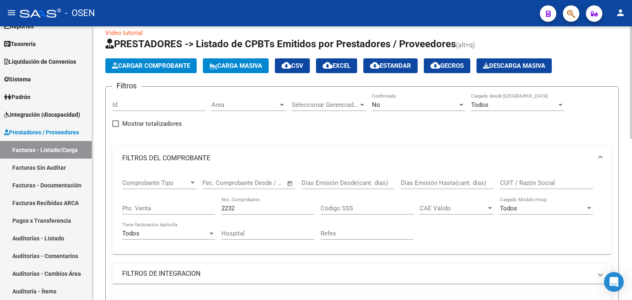
scroll to position [0, 0]
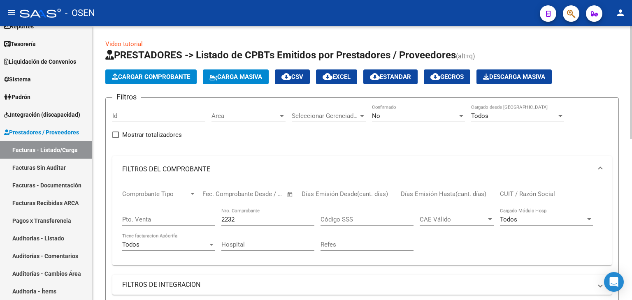
click at [417, 106] on div "No Confirmado" at bounding box center [418, 113] width 93 height 18
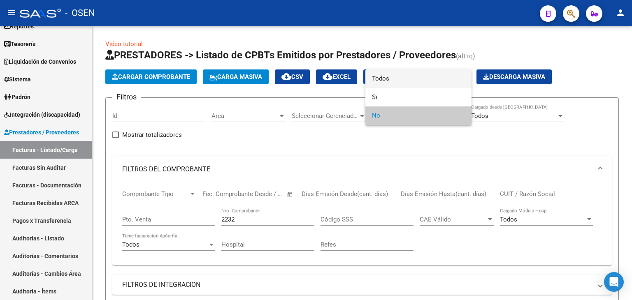
click at [416, 81] on span "Todos" at bounding box center [418, 79] width 93 height 19
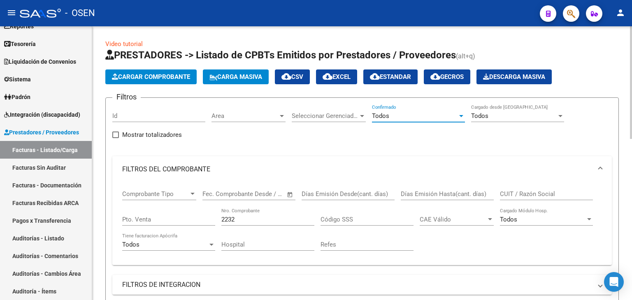
scroll to position [274, 0]
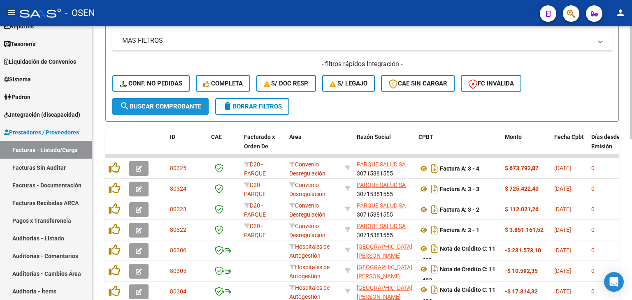
click at [193, 103] on span "search Buscar Comprobante" at bounding box center [160, 106] width 81 height 7
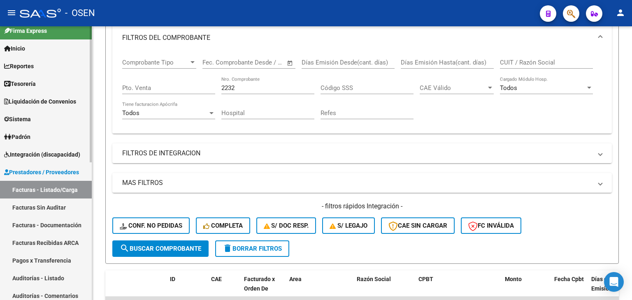
scroll to position [0, 0]
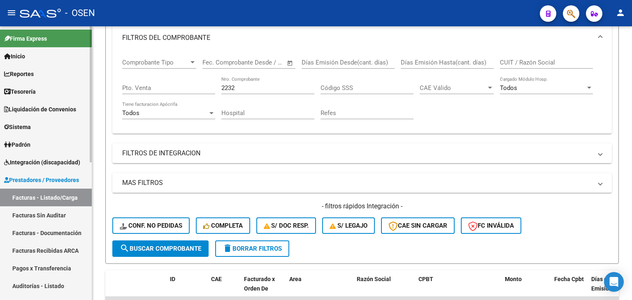
click at [42, 89] on link "Tesorería" at bounding box center [46, 92] width 92 height 18
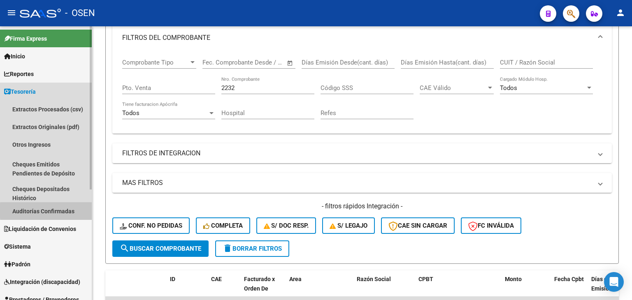
click at [68, 211] on link "Auditorías Confirmadas" at bounding box center [46, 211] width 92 height 18
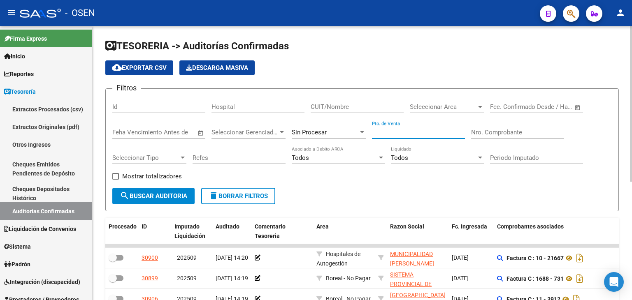
click at [409, 132] on input "Pto. de Venta" at bounding box center [418, 132] width 93 height 7
type input "9"
click at [363, 102] on div "CUIT/Nombre" at bounding box center [357, 104] width 93 height 18
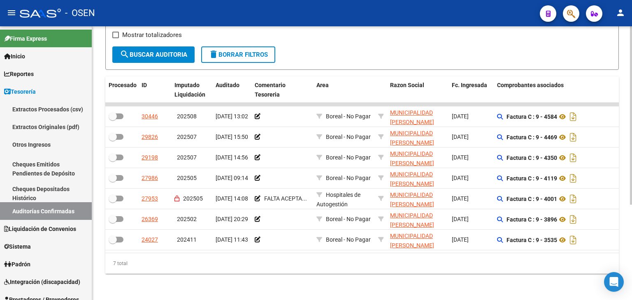
scroll to position [0, 57]
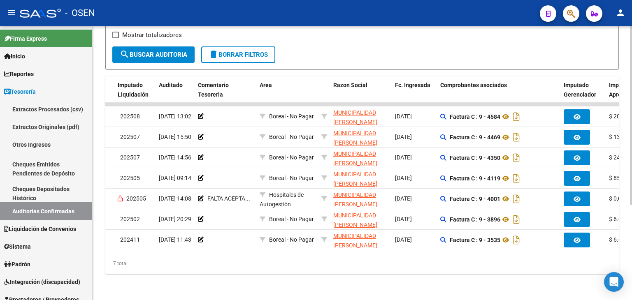
type input "CORDOBA"
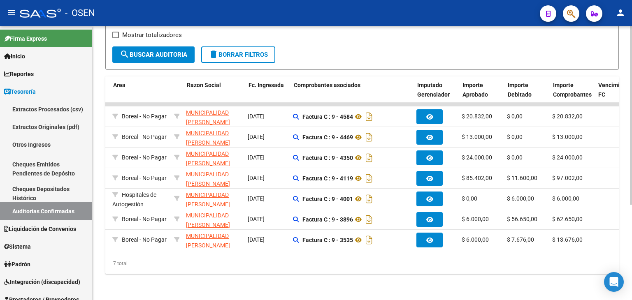
scroll to position [0, 0]
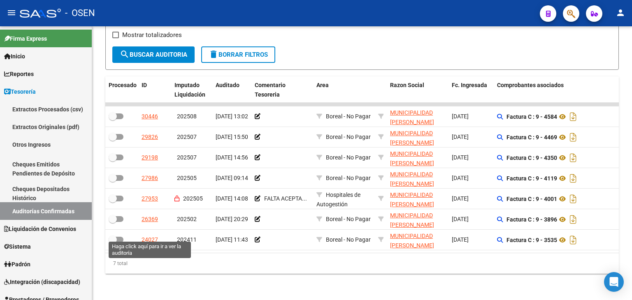
click at [150, 235] on div "24027" at bounding box center [149, 239] width 16 height 9
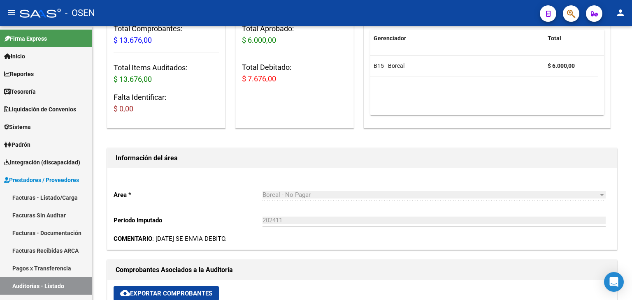
scroll to position [274, 0]
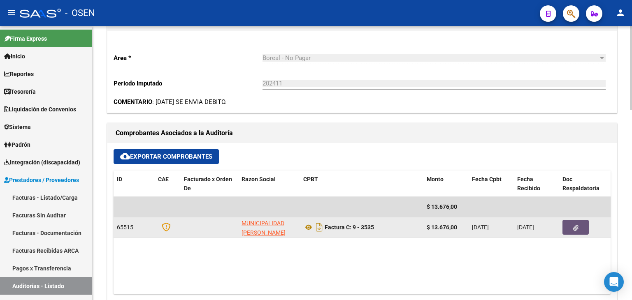
click at [571, 232] on button "button" at bounding box center [575, 227] width 26 height 15
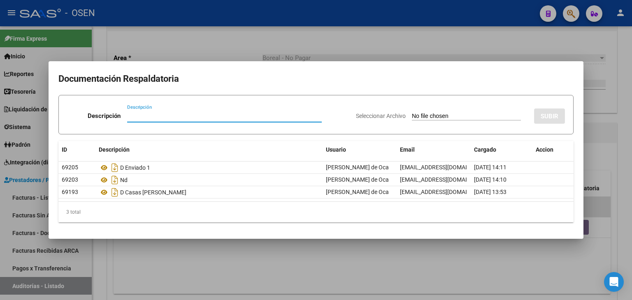
click at [217, 252] on div at bounding box center [316, 150] width 632 height 300
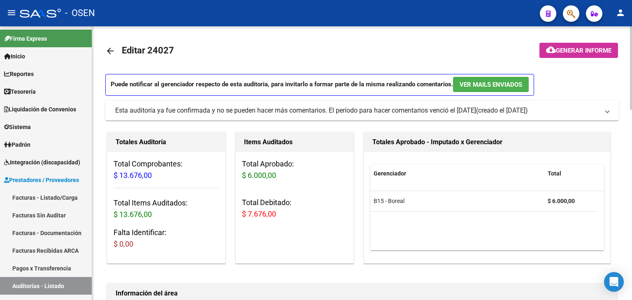
scroll to position [0, 0]
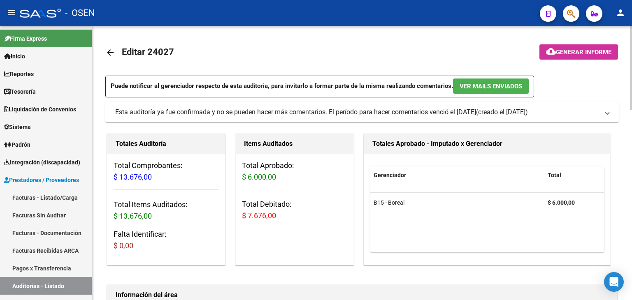
click at [111, 60] on link "arrow_back" at bounding box center [113, 52] width 16 height 19
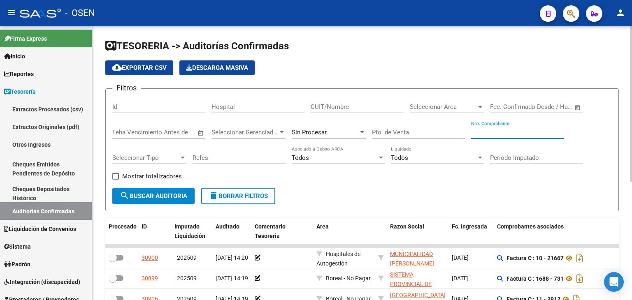
click at [506, 132] on input "Nro. Comprobante" at bounding box center [517, 132] width 93 height 7
paste input "2213"
click at [169, 188] on button "search Buscar Auditoria" at bounding box center [153, 196] width 82 height 16
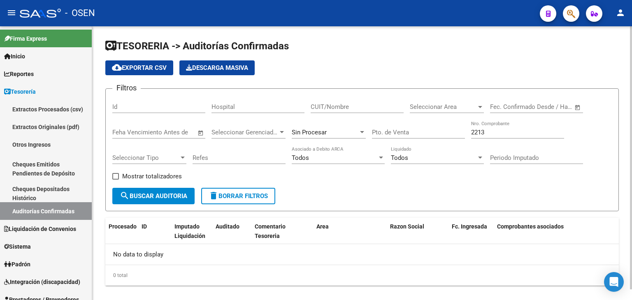
click at [342, 126] on div "Sin Procesar" at bounding box center [329, 130] width 74 height 18
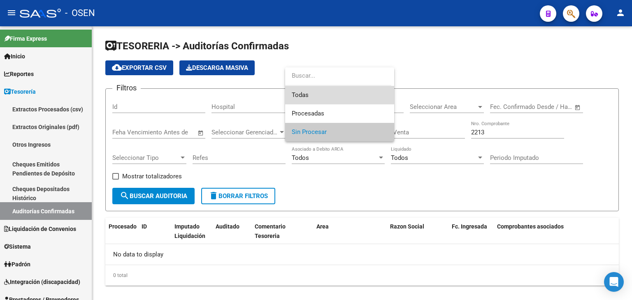
click at [348, 91] on span "Todas" at bounding box center [340, 95] width 96 height 19
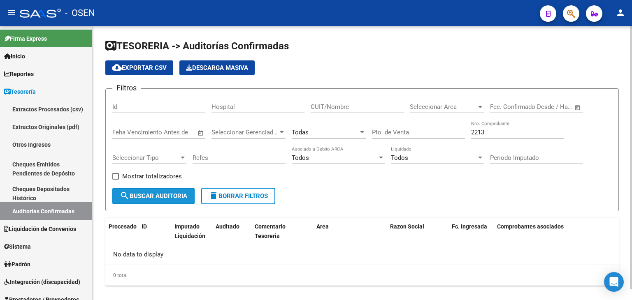
click at [182, 193] on span "search Buscar Auditoria" at bounding box center [153, 195] width 67 height 7
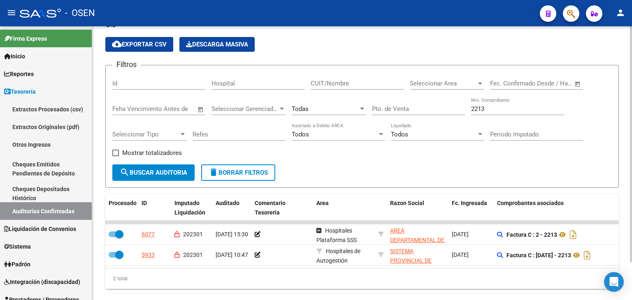
scroll to position [44, 0]
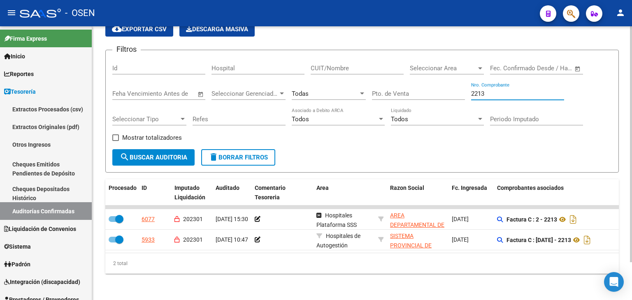
drag, startPoint x: 506, startPoint y: 89, endPoint x: 429, endPoint y: 88, distance: 76.1
click at [429, 88] on div "Filtros Id Hospital CUIT/Nombre Seleccionar Area Seleccionar Area Fecha inicio …" at bounding box center [361, 103] width 499 height 93
paste input "1826"
click at [168, 157] on button "search Buscar Auditoria" at bounding box center [153, 157] width 82 height 16
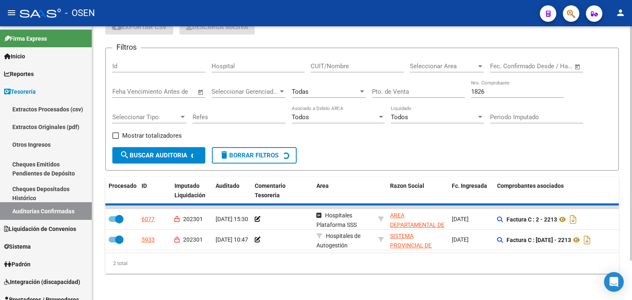
scroll to position [23, 0]
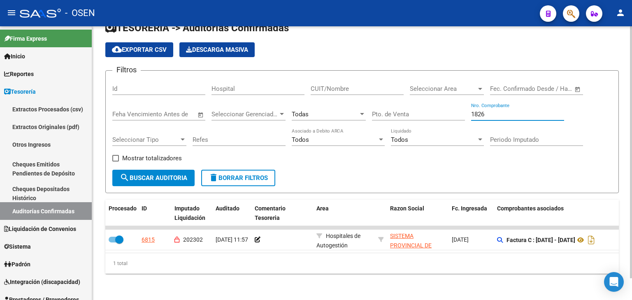
drag, startPoint x: 499, startPoint y: 108, endPoint x: 431, endPoint y: 105, distance: 67.5
click at [431, 105] on div "Filtros Id Hospital CUIT/Nombre Seleccionar Area Seleccionar Area Fecha inicio …" at bounding box center [361, 123] width 499 height 93
paste input "3535"
type input "3535"
click at [165, 174] on span "search Buscar Auditoria" at bounding box center [153, 177] width 67 height 7
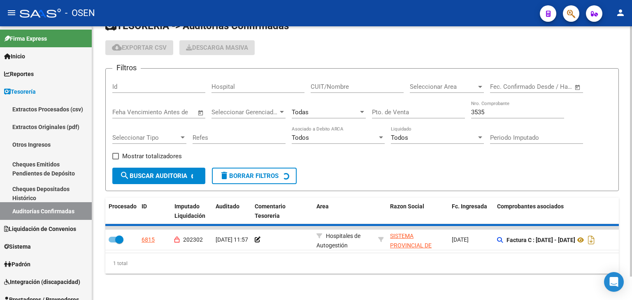
checkbox input "false"
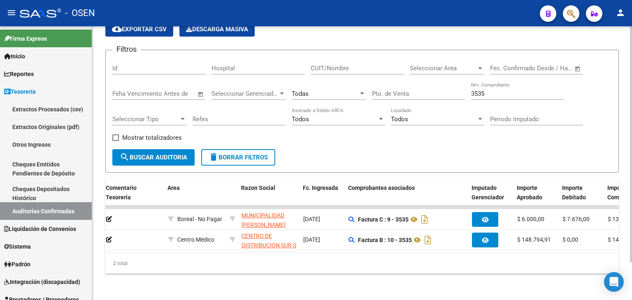
scroll to position [0, 175]
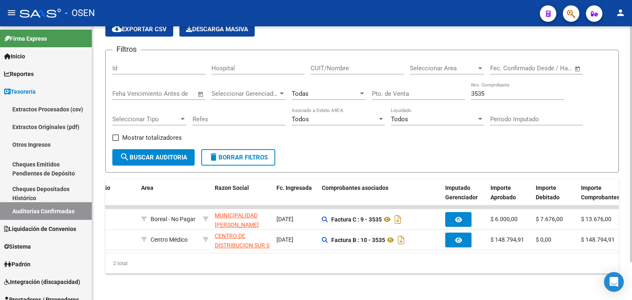
click at [502, 141] on div "Filtros Id Hospital CUIT/Nombre Seleccionar Area Seleccionar Area Fecha inicio …" at bounding box center [361, 103] width 499 height 93
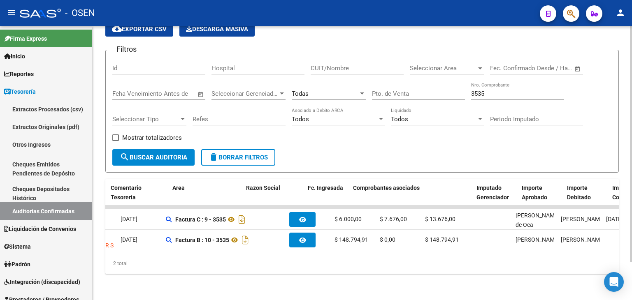
scroll to position [0, 0]
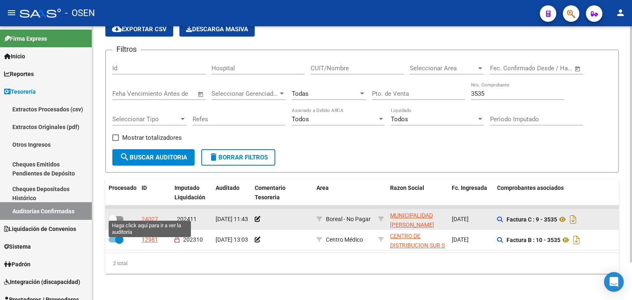
click at [147, 215] on div "24027" at bounding box center [149, 219] width 16 height 9
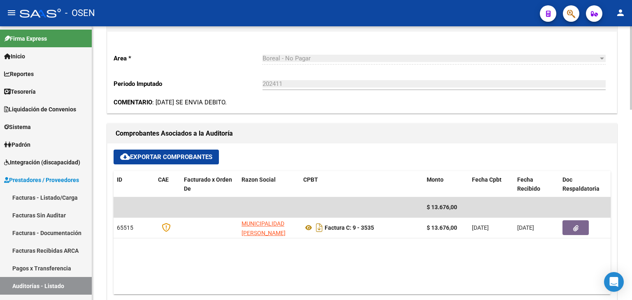
scroll to position [274, 0]
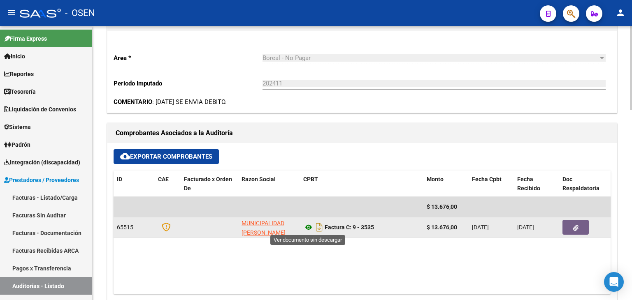
click at [309, 228] on icon at bounding box center [308, 228] width 11 height 10
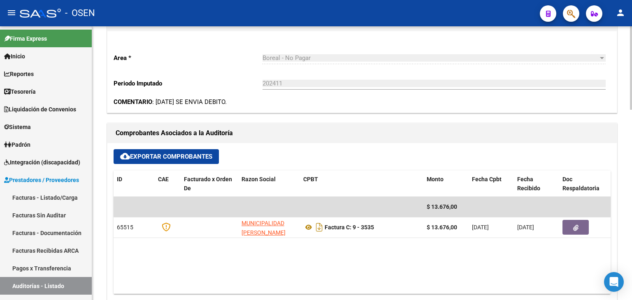
scroll to position [0, 0]
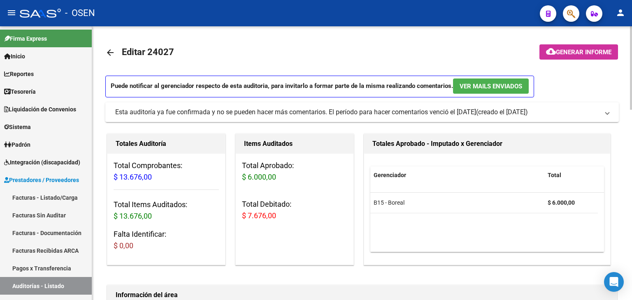
click at [110, 48] on mat-icon "arrow_back" at bounding box center [110, 53] width 10 height 10
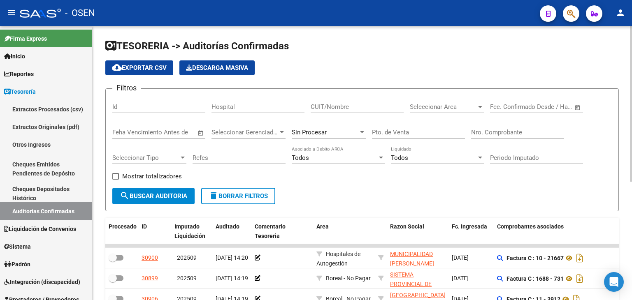
click at [479, 125] on div "Nro. Comprobante" at bounding box center [517, 130] width 93 height 18
paste input "3535"
click at [177, 198] on span "search Buscar Auditoria" at bounding box center [153, 195] width 67 height 7
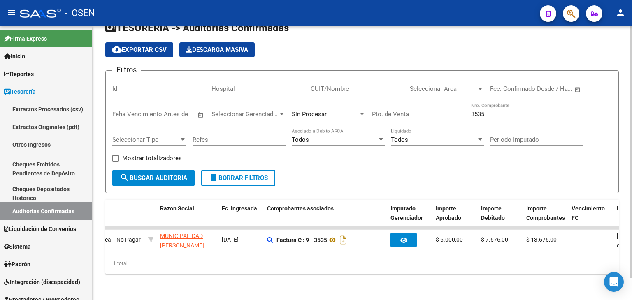
scroll to position [0, 271]
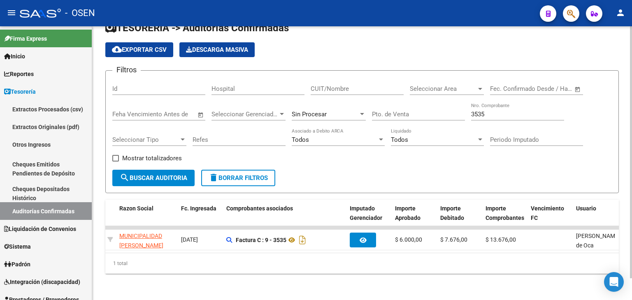
click at [494, 107] on div "3535 Nro. Comprobante" at bounding box center [517, 112] width 93 height 18
drag, startPoint x: 494, startPoint y: 109, endPoint x: 317, endPoint y: 75, distance: 180.5
click at [345, 87] on div "Filtros Id Hospital CUIT/Nombre Seleccionar Area Seleccionar Area Fecha inicio …" at bounding box center [361, 123] width 499 height 93
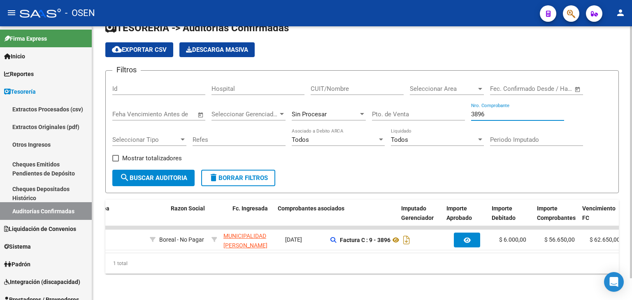
scroll to position [0, 229]
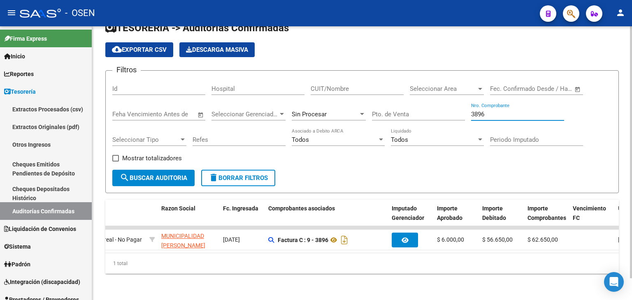
drag, startPoint x: 506, startPoint y: 107, endPoint x: 416, endPoint y: 107, distance: 90.5
click at [428, 107] on div "Filtros Id Hospital CUIT/Nombre Seleccionar Area Seleccionar Area Fecha inicio …" at bounding box center [361, 123] width 499 height 93
paste input "4001"
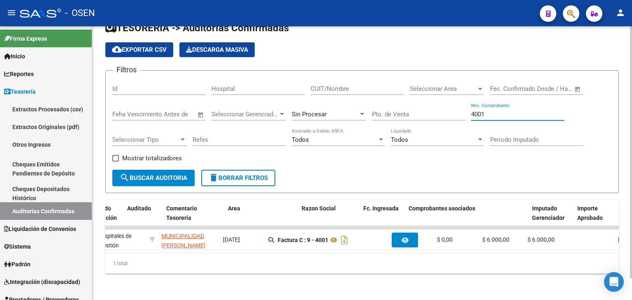
scroll to position [0, 7]
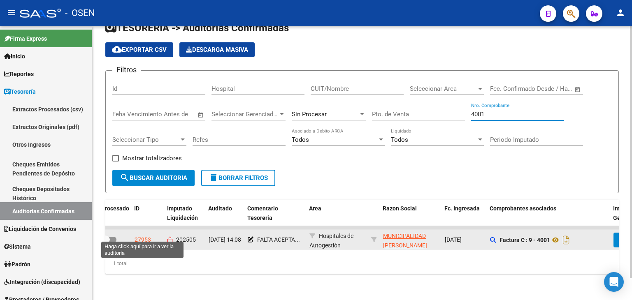
type input "4001"
click at [149, 235] on div "27953" at bounding box center [143, 239] width 16 height 9
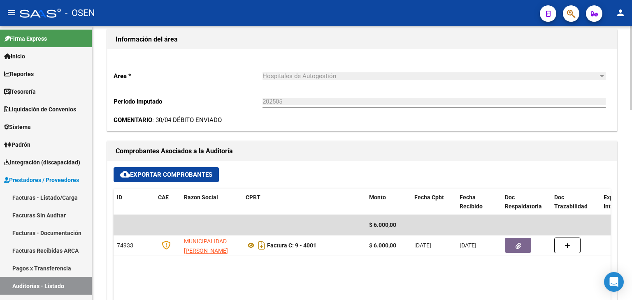
scroll to position [411, 0]
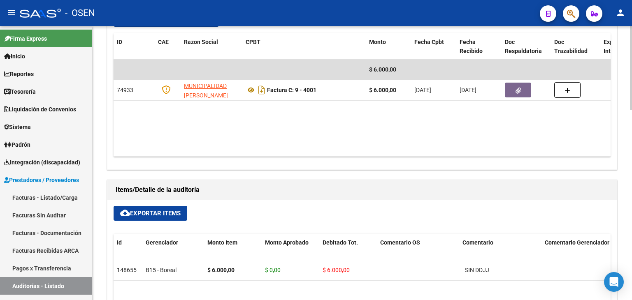
drag, startPoint x: 480, startPoint y: 49, endPoint x: 450, endPoint y: 26, distance: 37.6
click at [469, 40] on div "ID CAE Razon Social CPBT Monto Fecha Cpbt Fecha Recibido Doc Respaldatoria Doc …" at bounding box center [362, 94] width 497 height 123
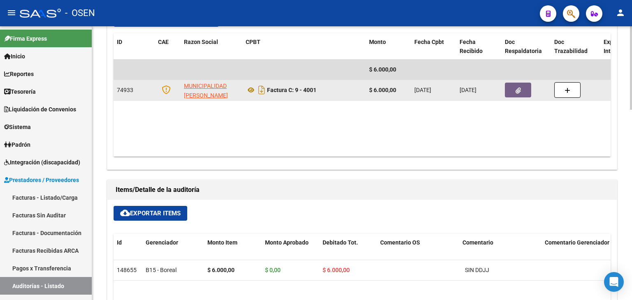
click at [513, 95] on button "button" at bounding box center [518, 90] width 26 height 15
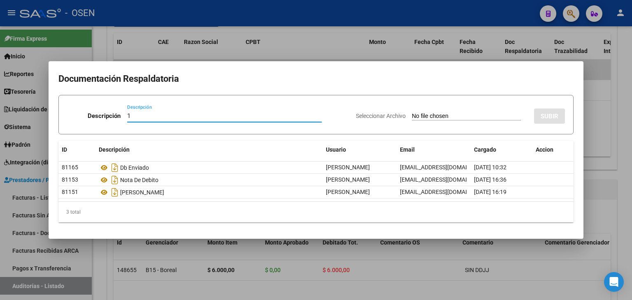
type input "1"
click at [362, 35] on div at bounding box center [316, 150] width 632 height 300
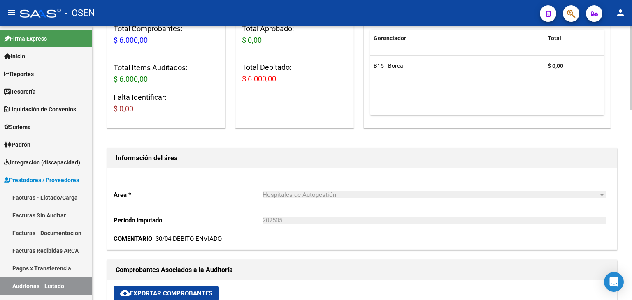
scroll to position [0, 0]
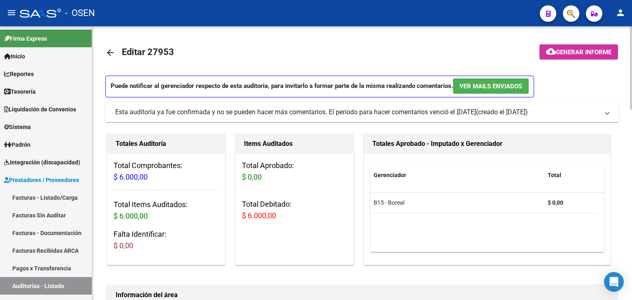
click at [118, 51] on link "arrow_back" at bounding box center [113, 52] width 16 height 19
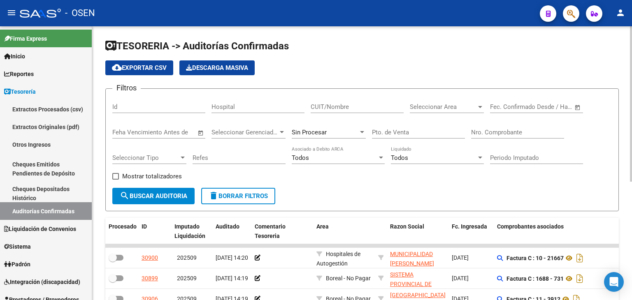
click at [506, 130] on input "Nro. Comprobante" at bounding box center [517, 132] width 93 height 7
paste input "4119"
type input "4119"
click at [181, 192] on span "search Buscar Auditoria" at bounding box center [153, 195] width 67 height 7
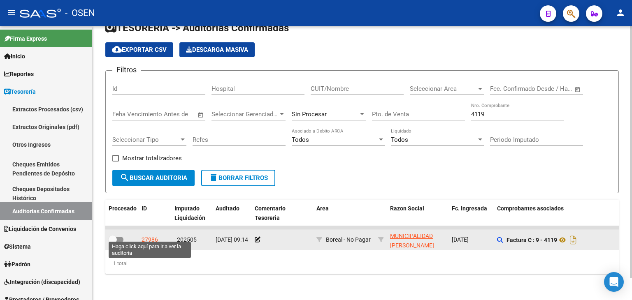
click at [145, 235] on div "27986" at bounding box center [149, 239] width 16 height 9
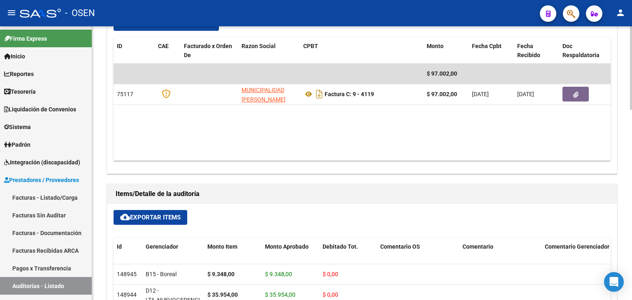
scroll to position [411, 0]
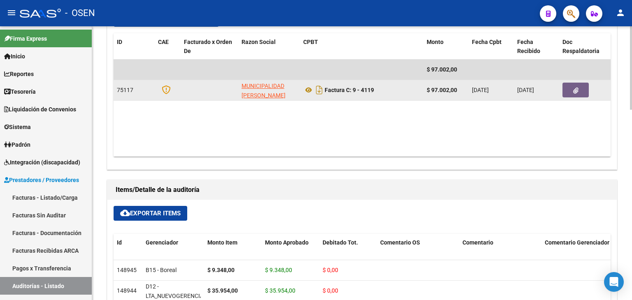
click at [573, 89] on icon "button" at bounding box center [575, 91] width 5 height 6
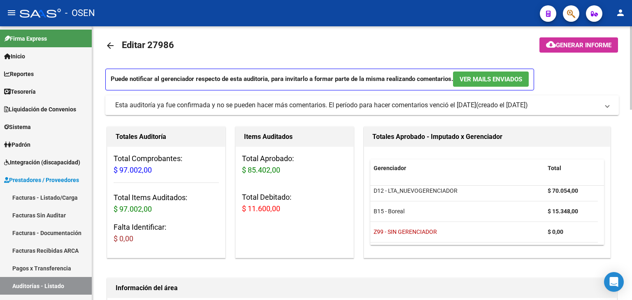
scroll to position [0, 0]
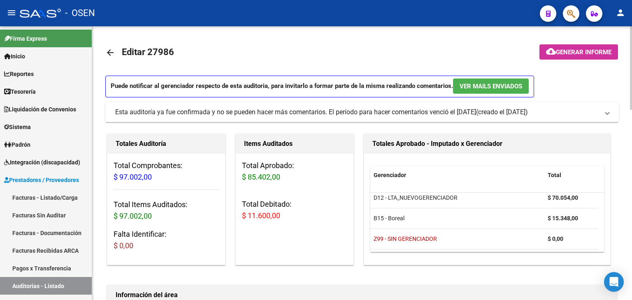
click at [114, 56] on mat-icon "arrow_back" at bounding box center [110, 53] width 10 height 10
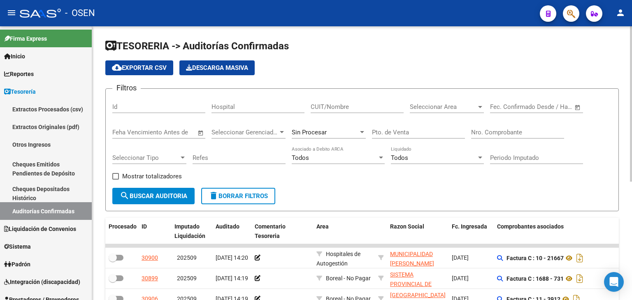
click at [477, 131] on input "Nro. Comprobante" at bounding box center [517, 132] width 93 height 7
paste input "4350"
type input "4350"
click at [193, 190] on button "search Buscar Auditoria" at bounding box center [153, 196] width 82 height 16
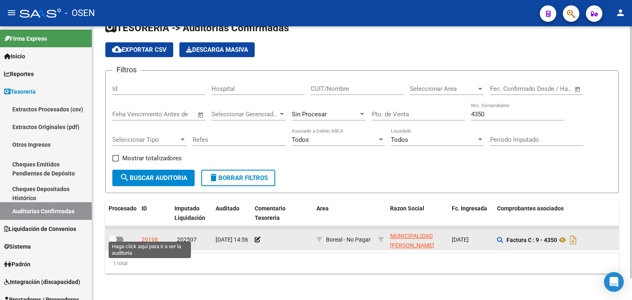
click at [144, 235] on div "29198" at bounding box center [149, 239] width 16 height 9
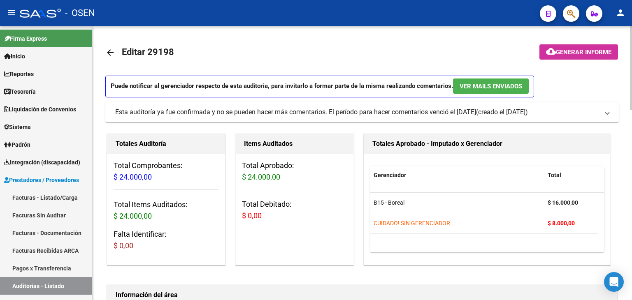
click at [107, 50] on mat-icon "arrow_back" at bounding box center [110, 53] width 10 height 10
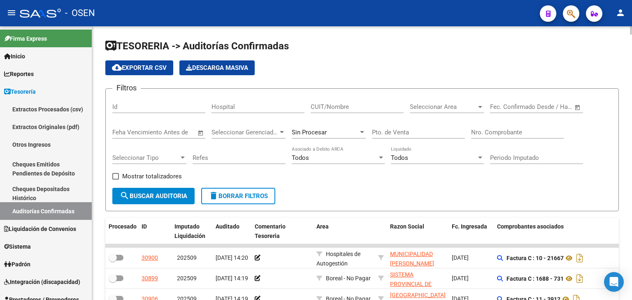
click at [510, 126] on div "Nro. Comprobante" at bounding box center [517, 130] width 93 height 18
click at [512, 133] on input "Nro. Comprobante" at bounding box center [517, 132] width 93 height 7
paste input "4469"
click at [178, 190] on button "search Buscar Auditoria" at bounding box center [153, 196] width 82 height 16
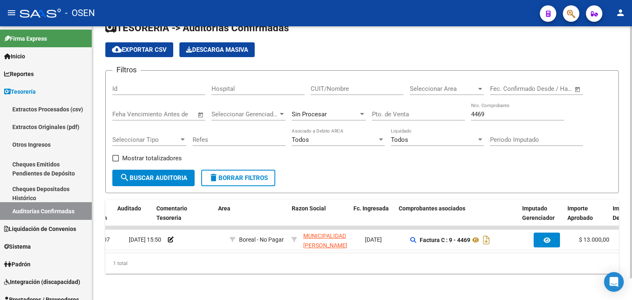
scroll to position [0, 169]
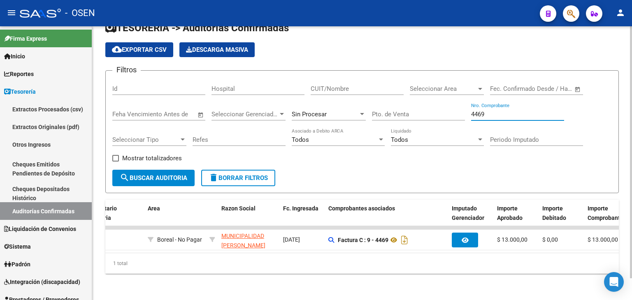
drag, startPoint x: 515, startPoint y: 112, endPoint x: 398, endPoint y: 100, distance: 117.8
click at [408, 99] on div "Filtros Id Hospital CUIT/Nombre Seleccionar Area Seleccionar Area Fecha inicio …" at bounding box center [361, 123] width 499 height 93
paste input "584"
click at [172, 174] on span "search Buscar Auditoria" at bounding box center [153, 177] width 67 height 7
drag, startPoint x: 504, startPoint y: 108, endPoint x: 369, endPoint y: 107, distance: 135.3
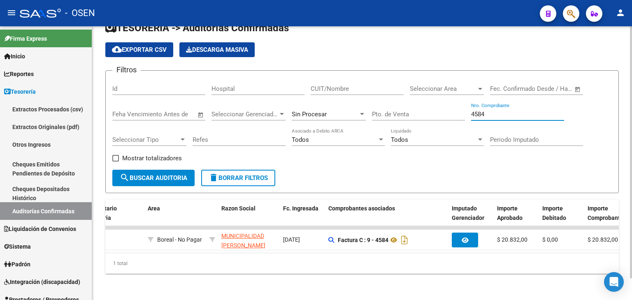
click at [372, 107] on div "Filtros Id Hospital CUIT/Nombre Seleccionar Area Seleccionar Area Fecha inicio …" at bounding box center [361, 123] width 499 height 93
paste input "705"
type input "4705"
click at [143, 175] on span "search Buscar Auditoria" at bounding box center [153, 177] width 67 height 7
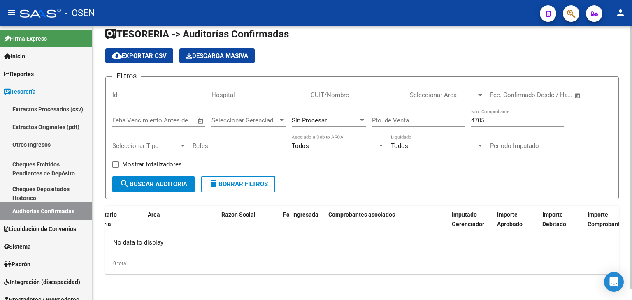
scroll to position [11, 0]
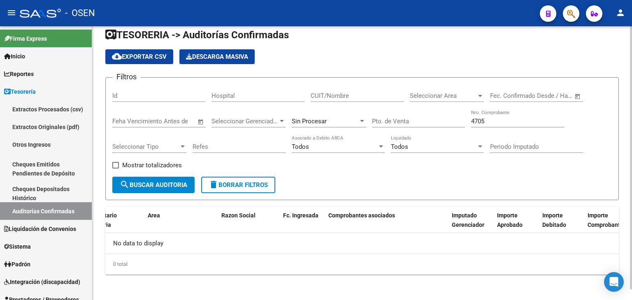
click at [371, 123] on app-drop-down-list "Sin Procesar" at bounding box center [332, 123] width 80 height 26
click at [332, 123] on div "Sin Procesar" at bounding box center [325, 121] width 67 height 7
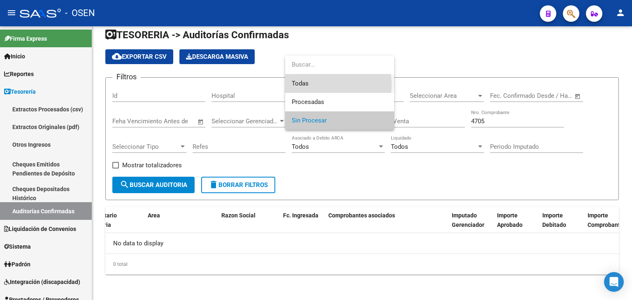
click at [326, 84] on span "Todas" at bounding box center [340, 83] width 96 height 19
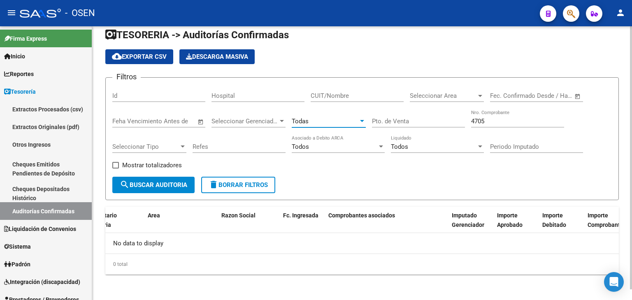
click at [188, 190] on button "search Buscar Auditoria" at bounding box center [153, 185] width 82 height 16
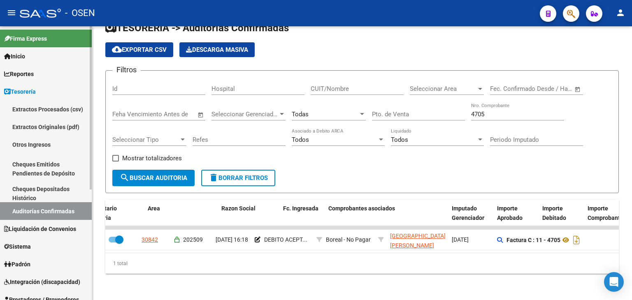
scroll to position [137, 0]
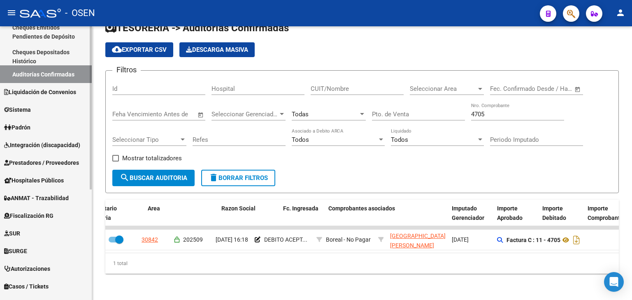
click at [65, 162] on span "Prestadores / Proveedores" at bounding box center [41, 162] width 75 height 9
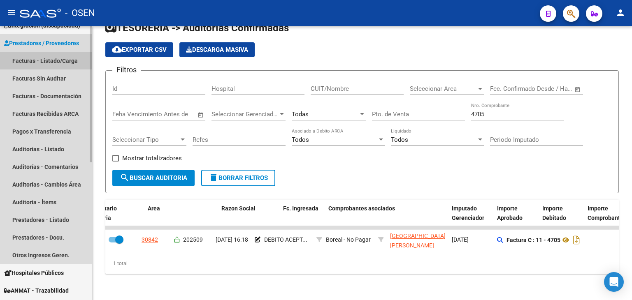
click at [47, 55] on link "Facturas - Listado/Carga" at bounding box center [46, 61] width 92 height 18
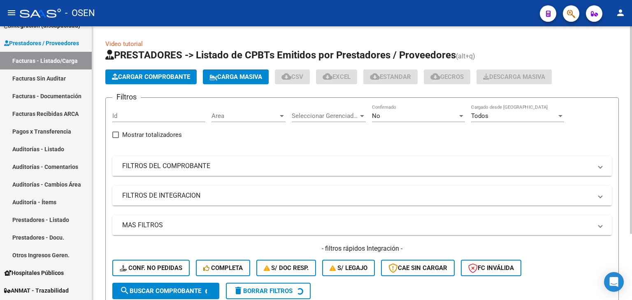
click at [199, 167] on mat-panel-title "FILTROS DEL COMPROBANTE" at bounding box center [357, 166] width 470 height 9
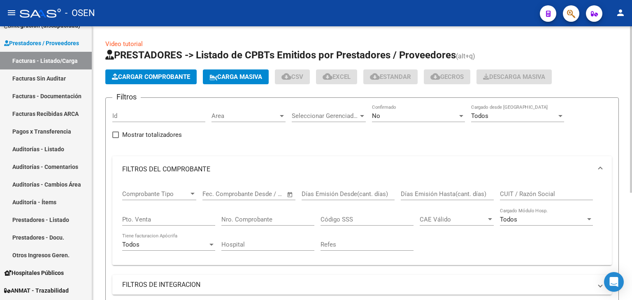
click at [248, 222] on input "Nro. Comprobante" at bounding box center [267, 219] width 93 height 7
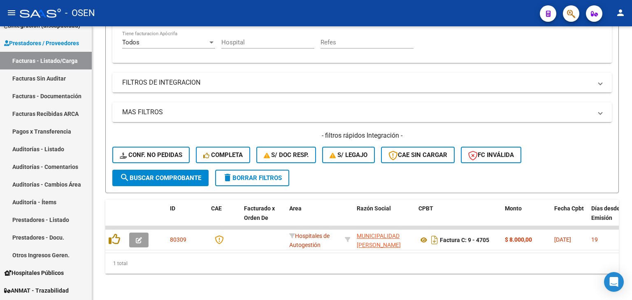
type input "4704"
